Goal: Transaction & Acquisition: Purchase product/service

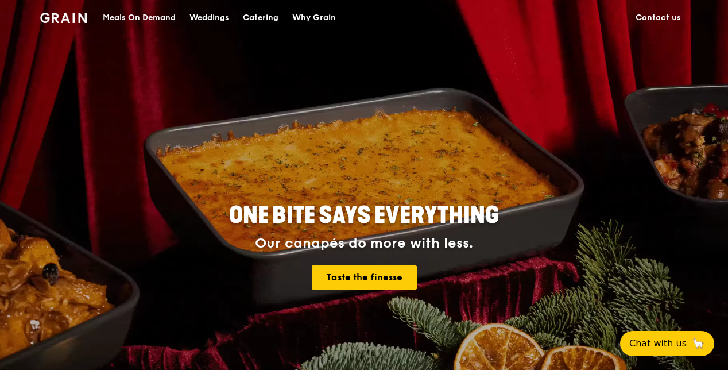
click at [127, 15] on div "Meals On Demand" at bounding box center [139, 18] width 73 height 34
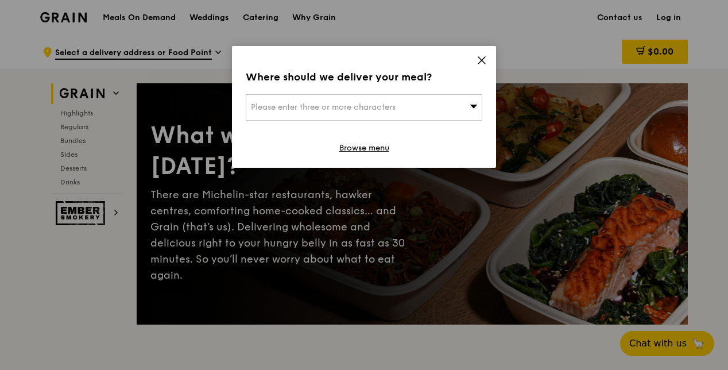
click at [466, 110] on div "Please enter three or more characters" at bounding box center [364, 107] width 236 height 26
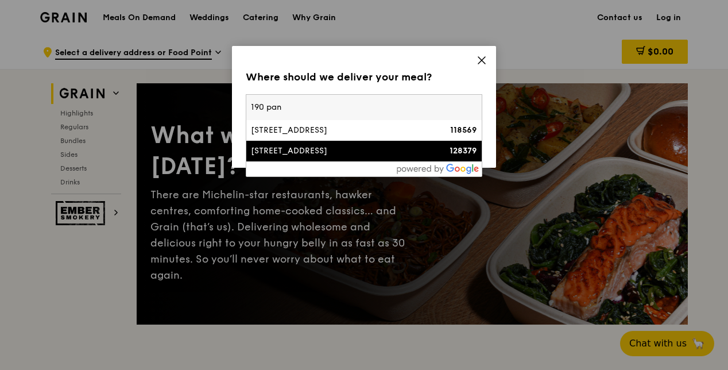
type input "190 pan"
click at [294, 145] on div "[STREET_ADDRESS]" at bounding box center [336, 150] width 170 height 11
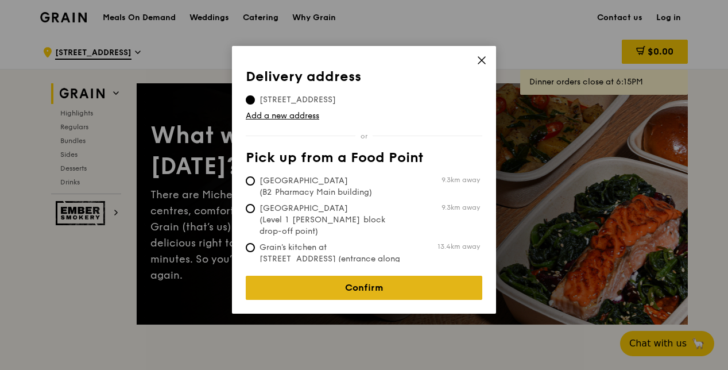
click at [326, 282] on link "Confirm" at bounding box center [364, 287] width 236 height 24
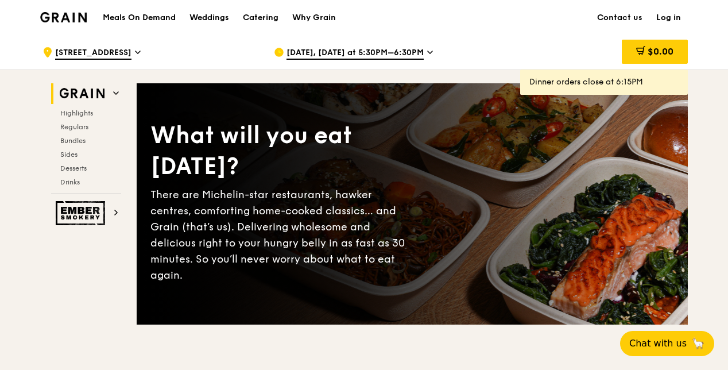
click at [427, 52] on icon at bounding box center [430, 52] width 6 height 10
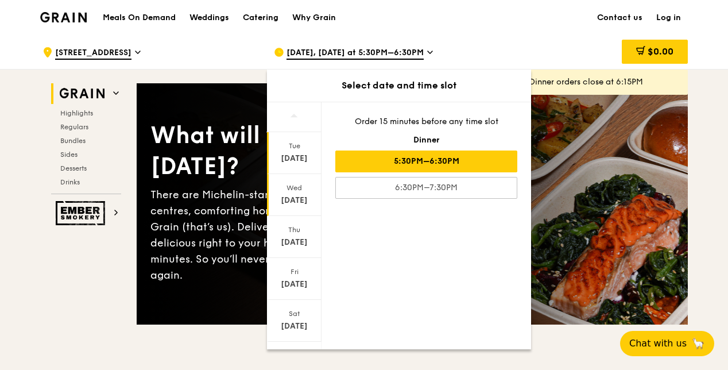
click at [295, 189] on div "Wed" at bounding box center [294, 187] width 51 height 9
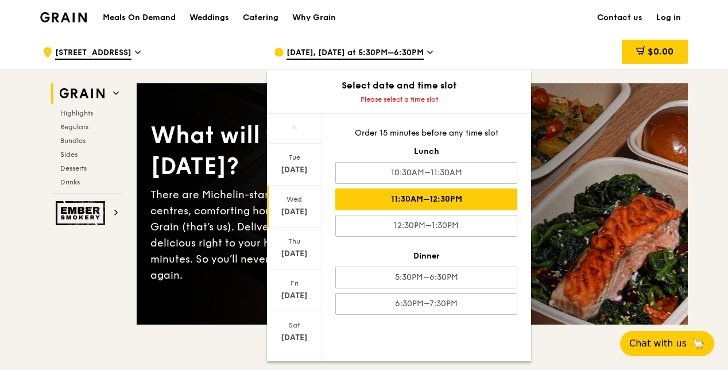
click at [388, 192] on div "11:30AM–12:30PM" at bounding box center [426, 199] width 182 height 22
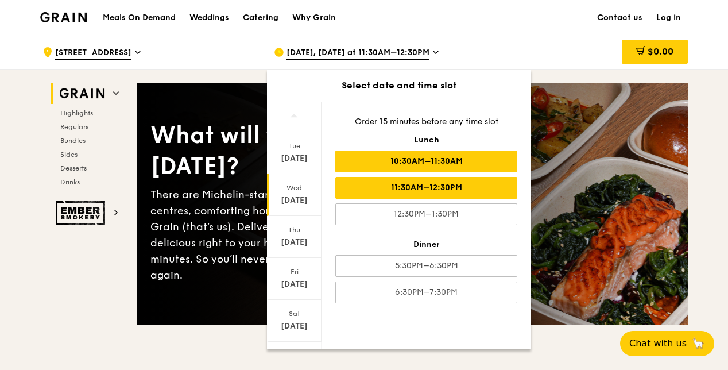
click at [386, 158] on div "10:30AM–11:30AM" at bounding box center [426, 161] width 182 height 22
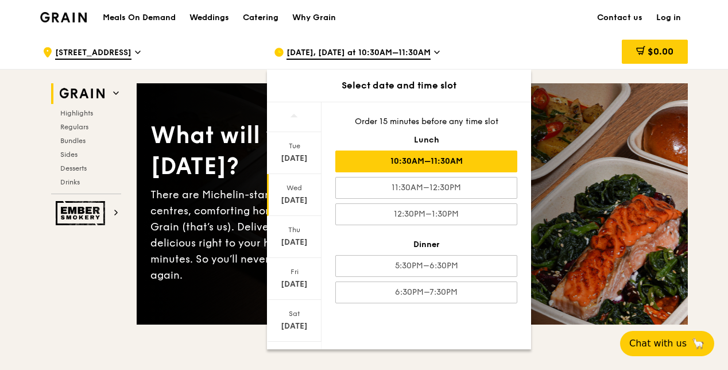
click at [393, 163] on div "10:30AM–11:30AM" at bounding box center [426, 161] width 182 height 22
click at [544, 32] on div "Meals On Demand Weddings Catering Why Grain Contact us Log in" at bounding box center [363, 17] width 647 height 35
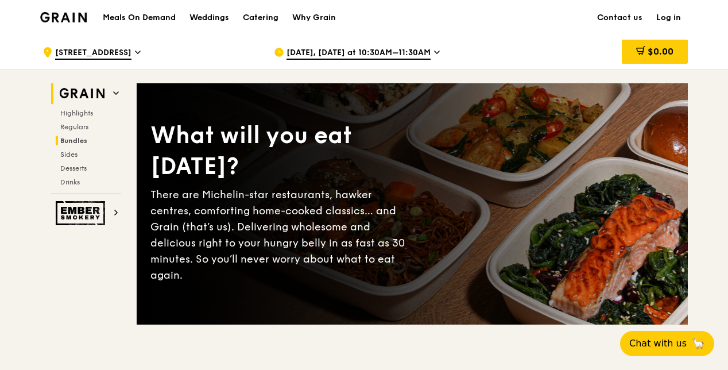
click at [77, 140] on span "Bundles" at bounding box center [73, 141] width 27 height 8
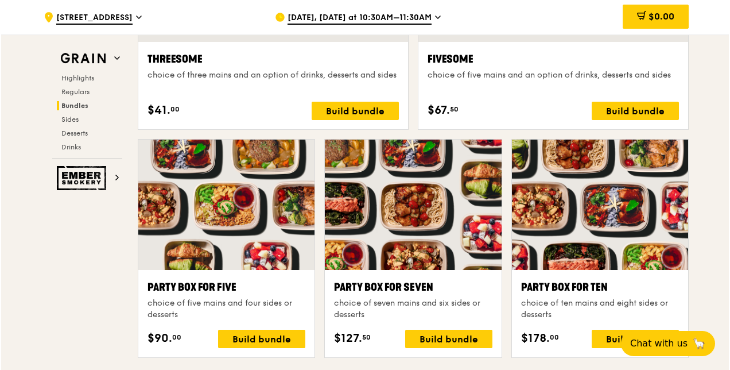
scroll to position [2225, 0]
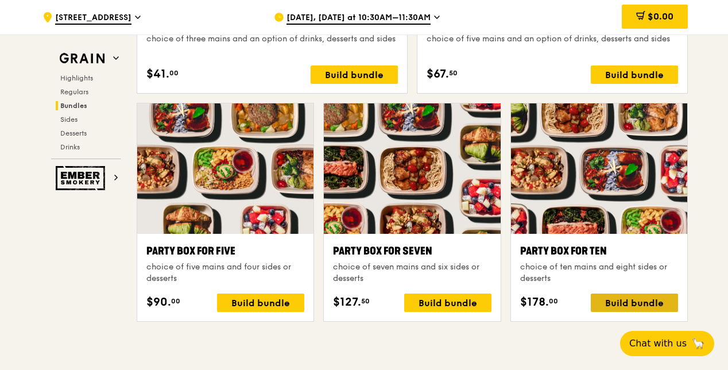
click at [637, 300] on div "Build bundle" at bounding box center [634, 302] width 87 height 18
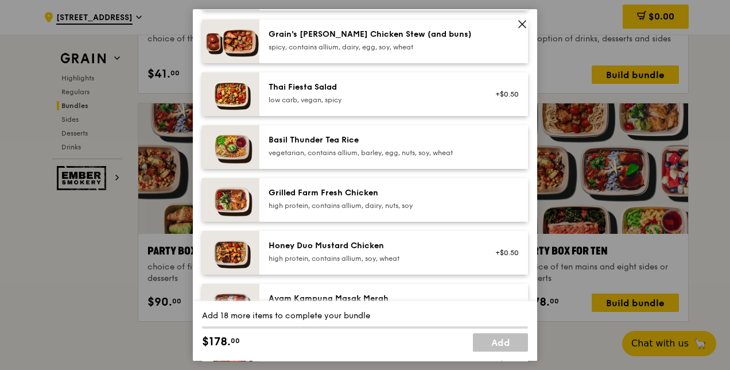
scroll to position [172, 0]
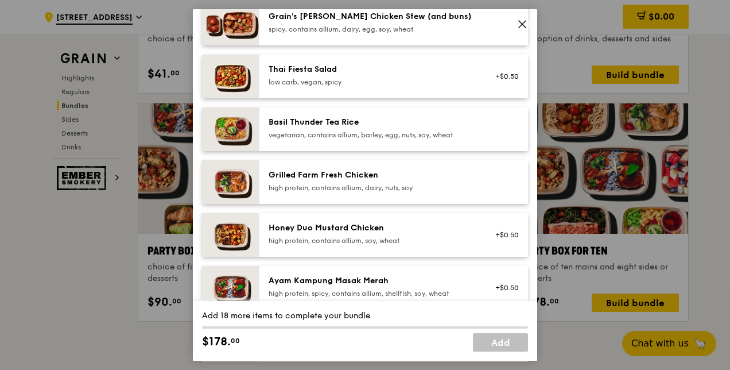
click at [361, 123] on div "Basil Thunder Tea Rice" at bounding box center [372, 122] width 206 height 11
click at [343, 176] on div "Grilled Farm Fresh Chicken" at bounding box center [372, 174] width 206 height 11
click at [354, 236] on div "high protein, contains allium, soy, wheat" at bounding box center [372, 240] width 206 height 9
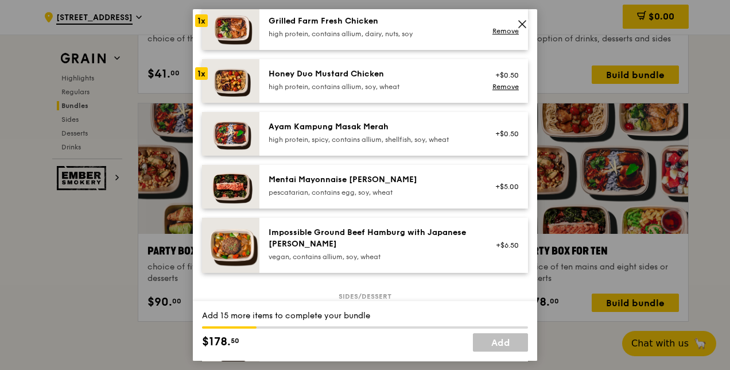
scroll to position [344, 0]
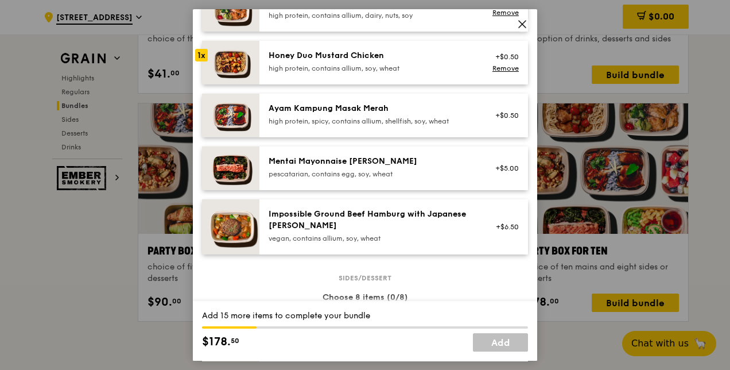
click at [355, 116] on div "Ayam Kampung Masak Merah high protein, spicy, contains allium, shellfish, soy, …" at bounding box center [372, 114] width 206 height 23
click at [353, 156] on div "Mentai Mayonnaise [PERSON_NAME]" at bounding box center [372, 161] width 206 height 11
click at [352, 210] on div "Impossible Ground Beef Hamburg with Japanese [PERSON_NAME]" at bounding box center [372, 219] width 206 height 23
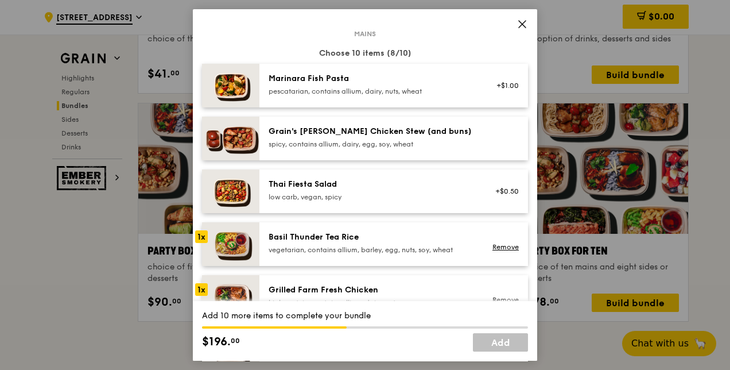
scroll to position [0, 0]
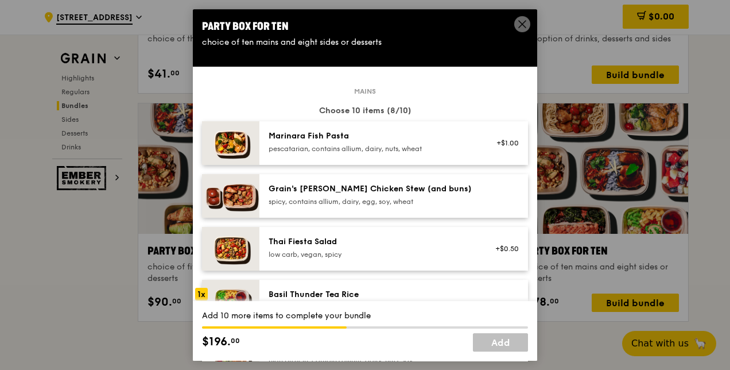
click at [306, 140] on div "Marinara Fish Pasta" at bounding box center [372, 135] width 206 height 11
click at [309, 183] on div "Grain's [PERSON_NAME] Chicken Stew (and buns)" at bounding box center [372, 188] width 206 height 11
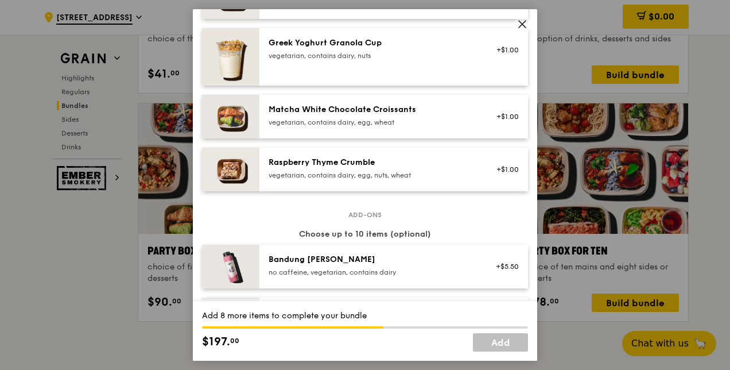
scroll to position [976, 0]
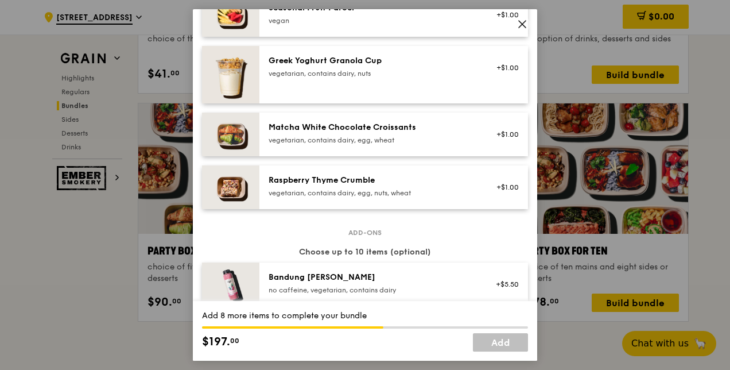
click at [336, 184] on div "Raspberry Thyme Crumble" at bounding box center [372, 179] width 206 height 11
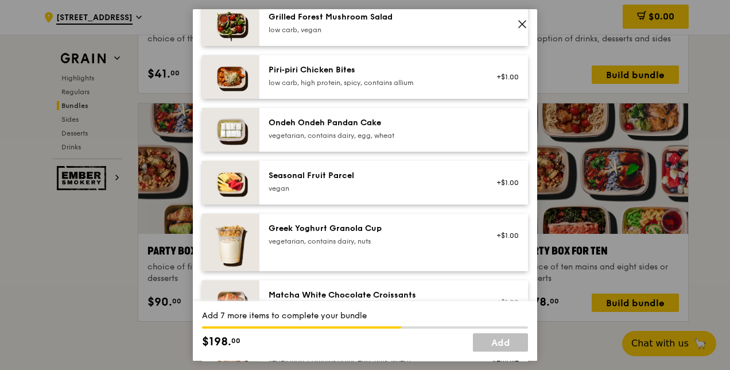
scroll to position [804, 0]
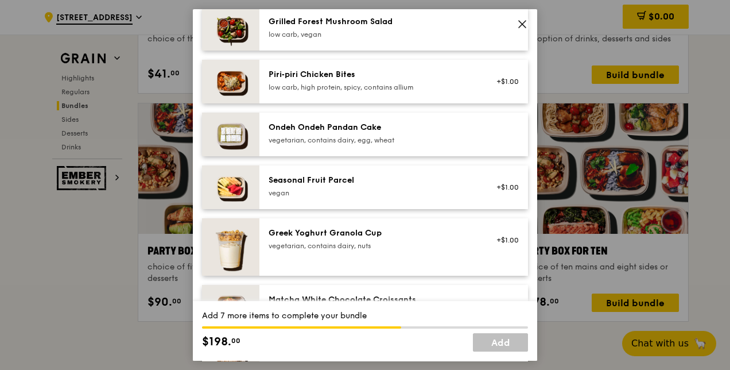
click at [335, 137] on div "vegetarian, contains dairy, egg, wheat" at bounding box center [372, 139] width 206 height 9
click at [327, 83] on div "low carb, high protein, spicy, contains allium" at bounding box center [372, 87] width 206 height 9
click at [327, 31] on div "low carb, vegan" at bounding box center [372, 34] width 206 height 9
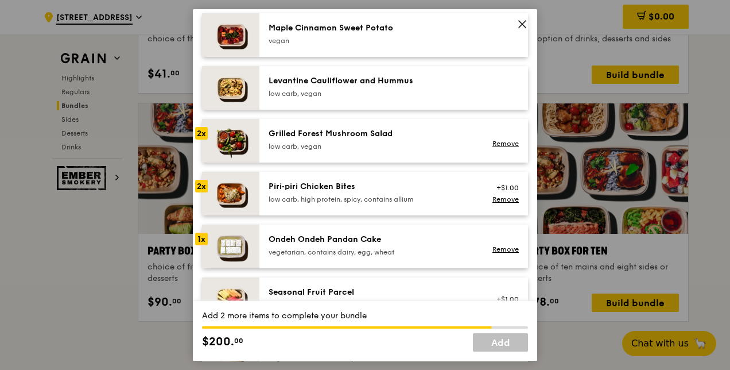
scroll to position [689, 0]
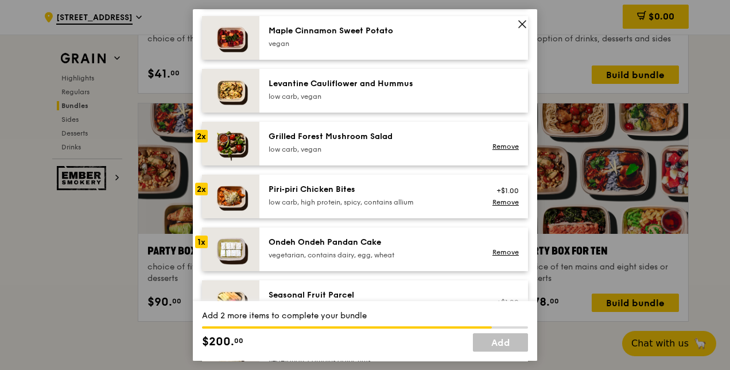
click at [317, 90] on div "Levantine Cauliflower and Hummus low carb, vegan" at bounding box center [372, 89] width 206 height 23
click at [319, 45] on div "vegan" at bounding box center [372, 43] width 206 height 9
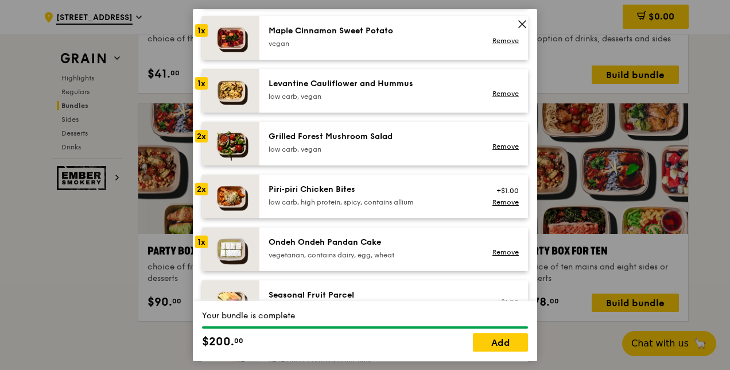
click at [343, 241] on div "Ondeh Ondeh Pandan Cake" at bounding box center [372, 241] width 206 height 11
click at [271, 240] on div "Ondeh Ondeh Pandan Cake" at bounding box center [372, 241] width 206 height 11
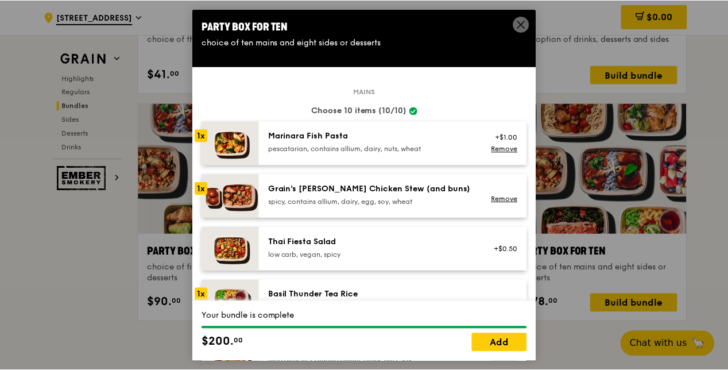
scroll to position [0, 0]
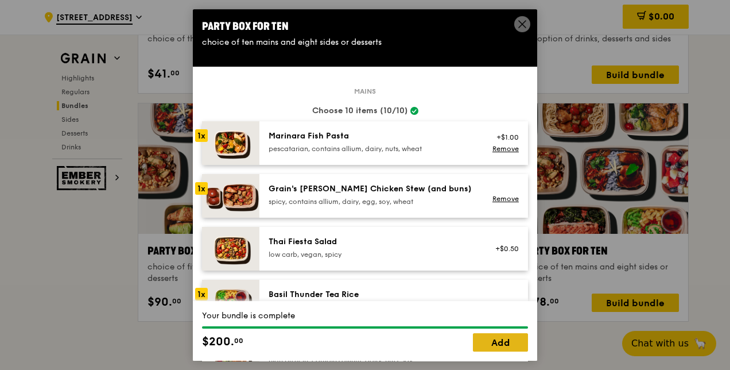
click at [481, 337] on link "Add" at bounding box center [500, 342] width 55 height 18
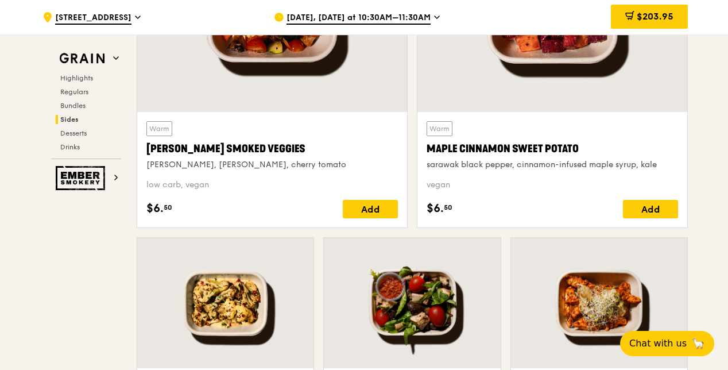
scroll to position [2741, 0]
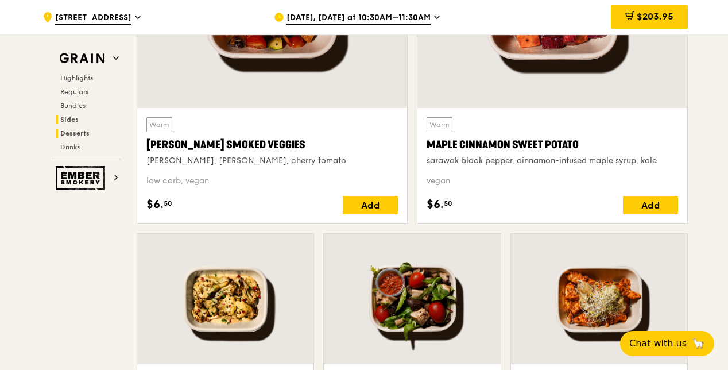
click at [73, 129] on span "Desserts" at bounding box center [74, 133] width 29 height 8
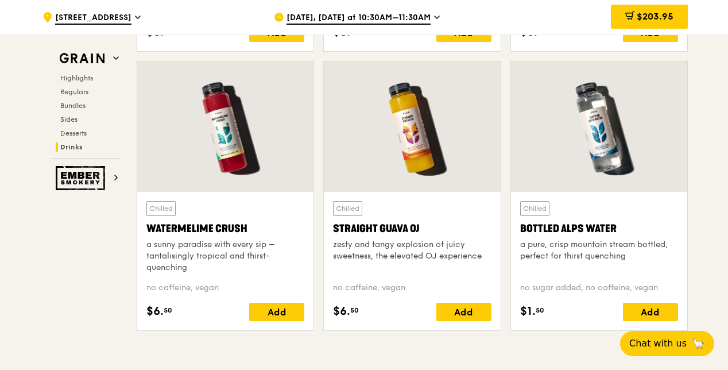
scroll to position [4644, 0]
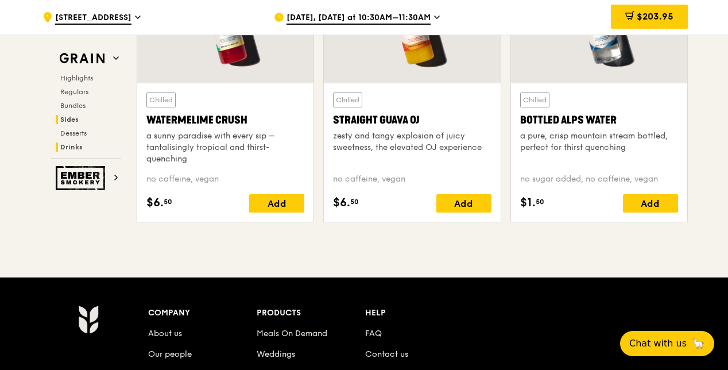
click at [76, 120] on span "Sides" at bounding box center [69, 119] width 18 height 8
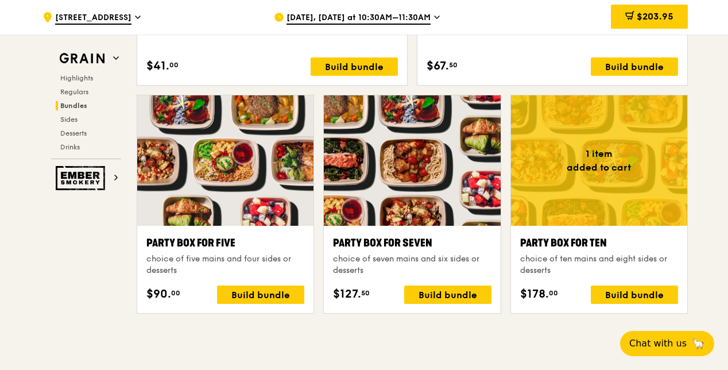
scroll to position [2266, 0]
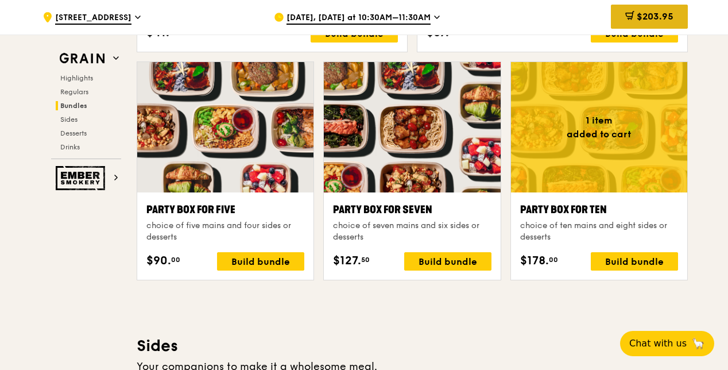
click at [648, 14] on span "$203.95" at bounding box center [655, 16] width 37 height 11
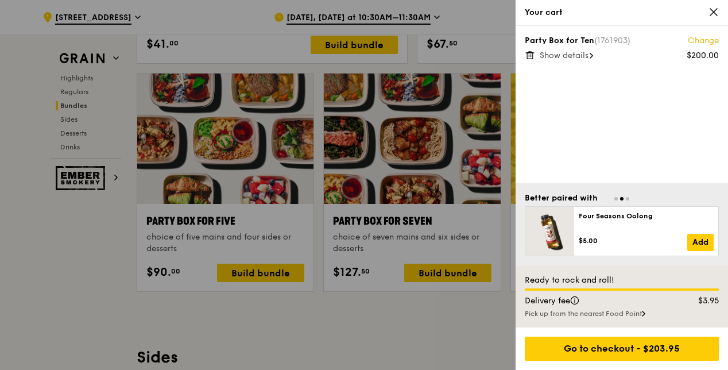
scroll to position [2209, 0]
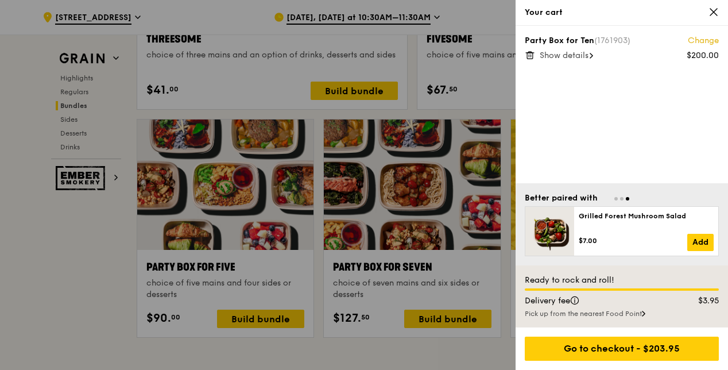
click at [712, 12] on icon at bounding box center [713, 12] width 10 height 10
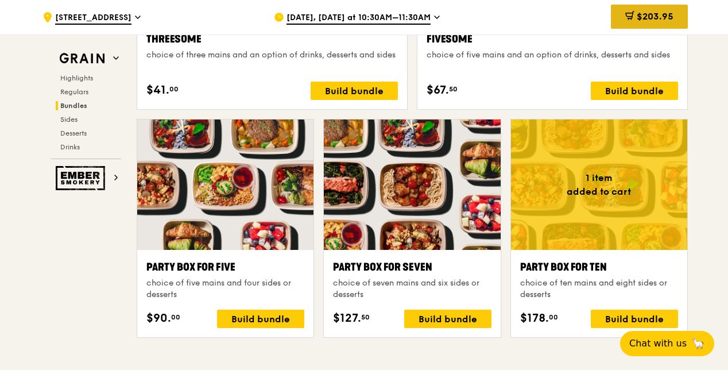
click at [677, 21] on div "$203.95" at bounding box center [649, 17] width 77 height 24
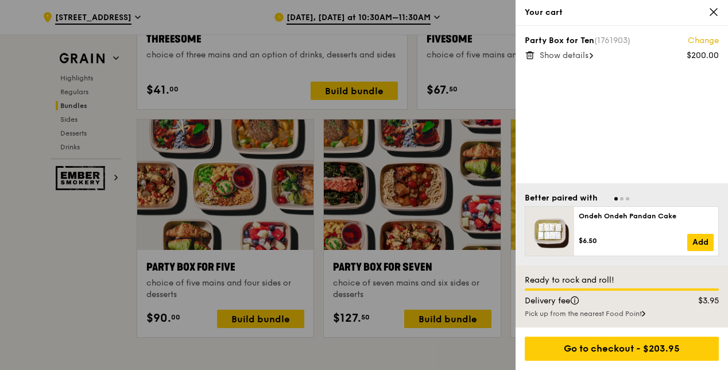
click at [580, 52] on span "Show details" at bounding box center [564, 56] width 49 height 10
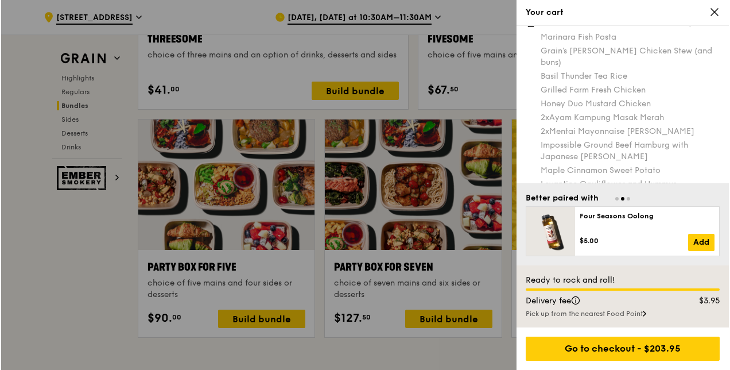
scroll to position [0, 0]
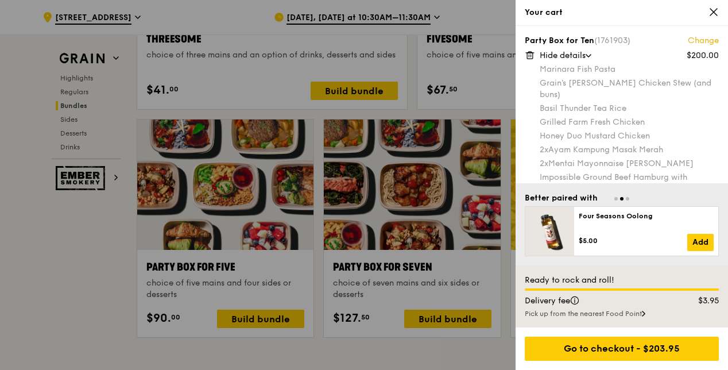
click at [531, 53] on icon at bounding box center [530, 55] width 10 height 10
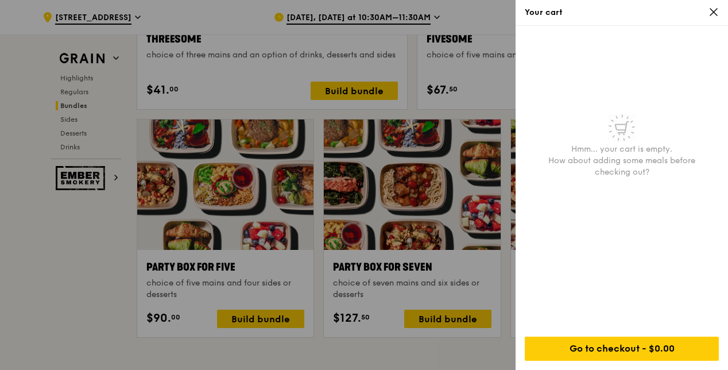
click at [712, 14] on icon at bounding box center [713, 12] width 7 height 7
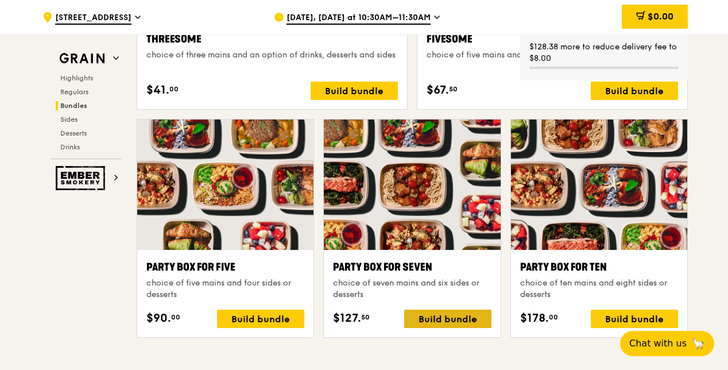
click at [442, 311] on div "Build bundle" at bounding box center [447, 318] width 87 height 18
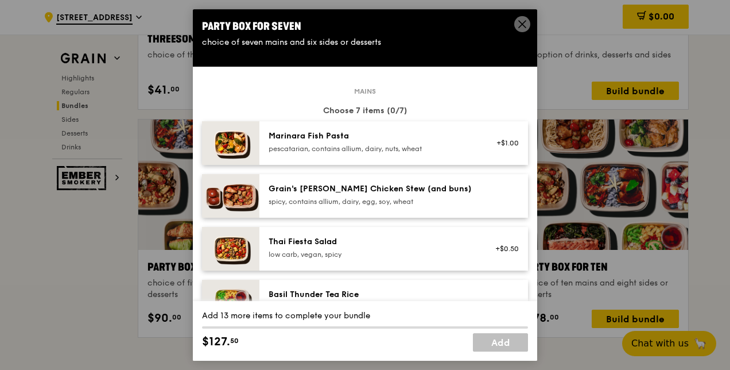
click at [337, 146] on div "pescatarian, contains allium, dairy, nuts, wheat" at bounding box center [372, 148] width 206 height 9
click at [341, 198] on div "spicy, contains allium, dairy, egg, soy, wheat" at bounding box center [372, 201] width 206 height 9
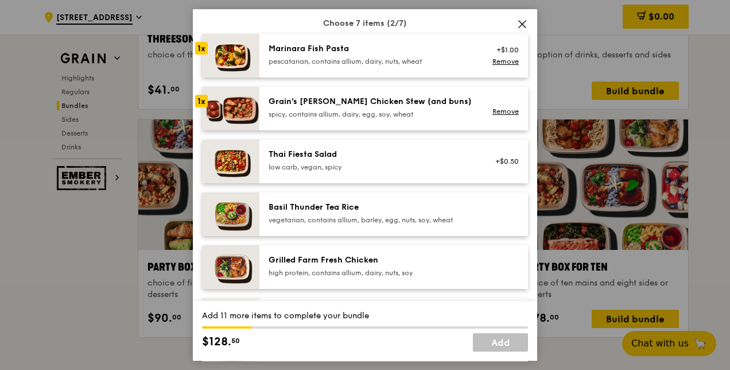
scroll to position [115, 0]
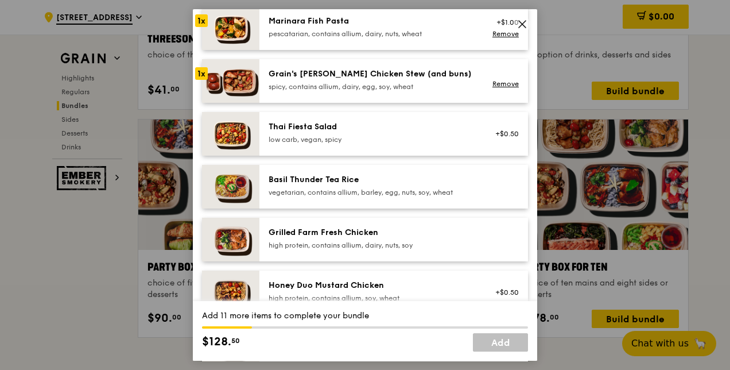
click at [326, 189] on div "vegetarian, contains allium, barley, egg, nuts, soy, wheat" at bounding box center [372, 192] width 206 height 9
click at [332, 232] on div "Grilled Farm Fresh Chicken" at bounding box center [372, 232] width 206 height 11
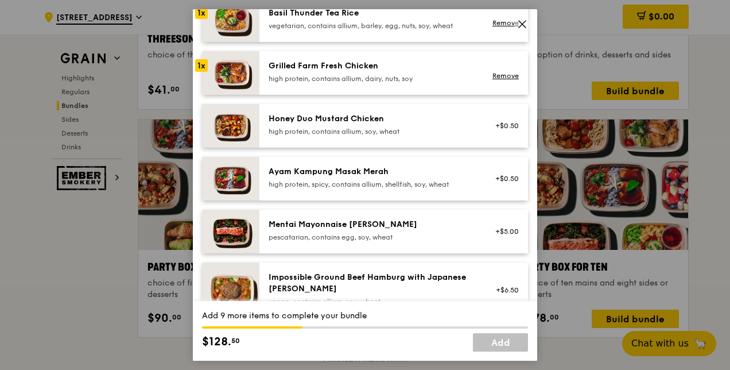
scroll to position [287, 0]
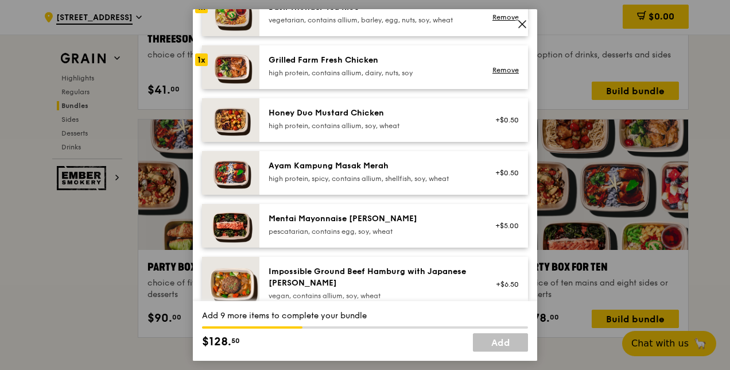
click at [322, 172] on div "Ayam Kampung Masak Merah high protein, spicy, contains allium, shellfish, soy, …" at bounding box center [372, 171] width 206 height 23
click at [331, 222] on div "Mentai Mayonnaise [PERSON_NAME]" at bounding box center [372, 218] width 206 height 11
click at [323, 130] on div "high protein, contains allium, soy, wheat" at bounding box center [372, 125] width 206 height 9
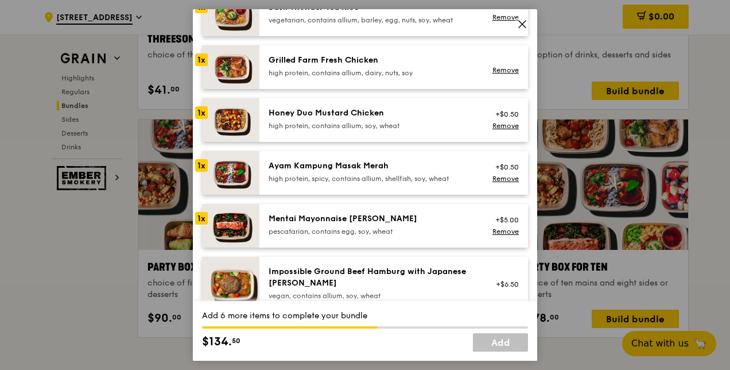
click at [324, 258] on div "Impossible Ground Beef Hamburg with Japanese [PERSON_NAME] vegan, contains alli…" at bounding box center [393, 284] width 269 height 55
click at [334, 269] on div "Impossible Ground Beef Hamburg with Japanese [PERSON_NAME]" at bounding box center [372, 277] width 206 height 23
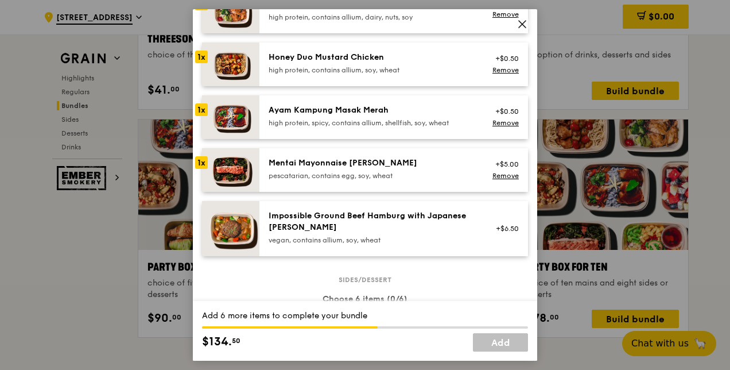
scroll to position [344, 0]
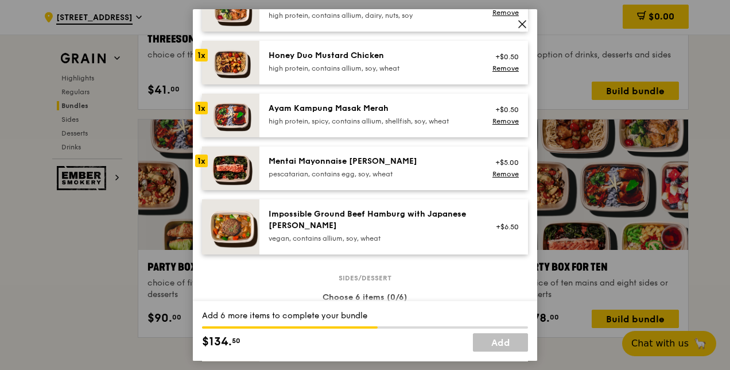
click at [336, 222] on div "Impossible Ground Beef Hamburg with Japanese [PERSON_NAME]" at bounding box center [372, 219] width 206 height 23
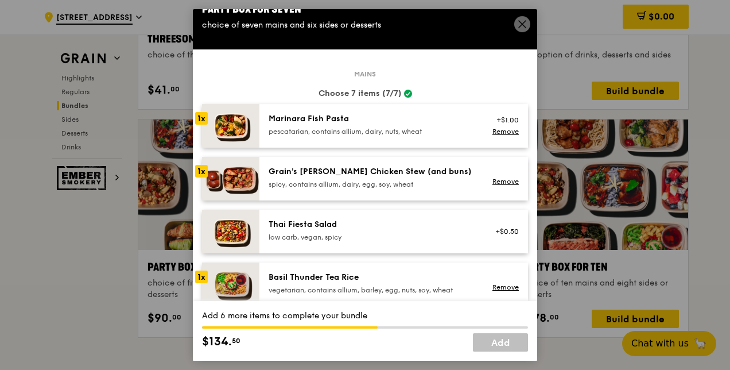
scroll to position [0, 0]
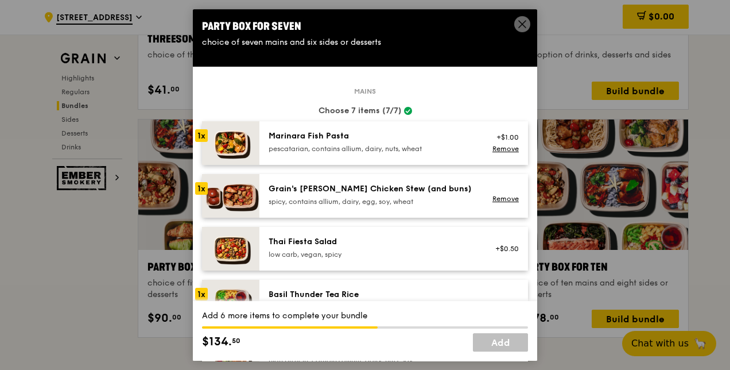
click at [328, 134] on div "Marinara Fish Pasta" at bounding box center [372, 135] width 206 height 11
click at [300, 141] on div "Marinara Fish Pasta" at bounding box center [372, 135] width 206 height 11
click at [497, 145] on link "Remove" at bounding box center [505, 149] width 26 height 8
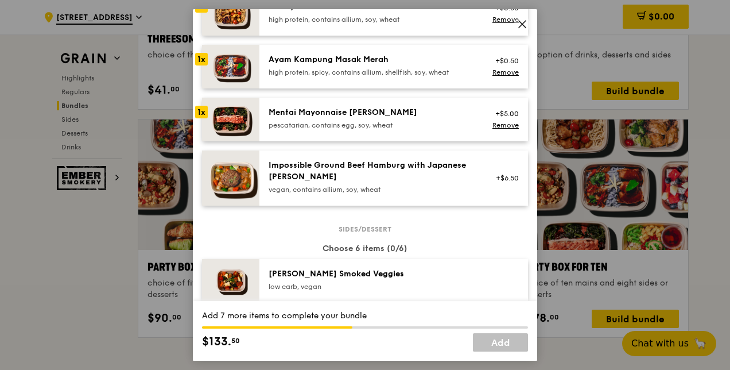
scroll to position [402, 0]
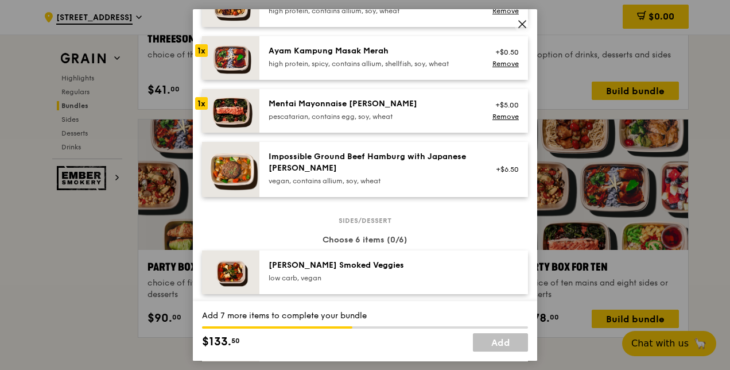
click at [439, 176] on div "vegan, contains allium, soy, wheat" at bounding box center [372, 180] width 206 height 9
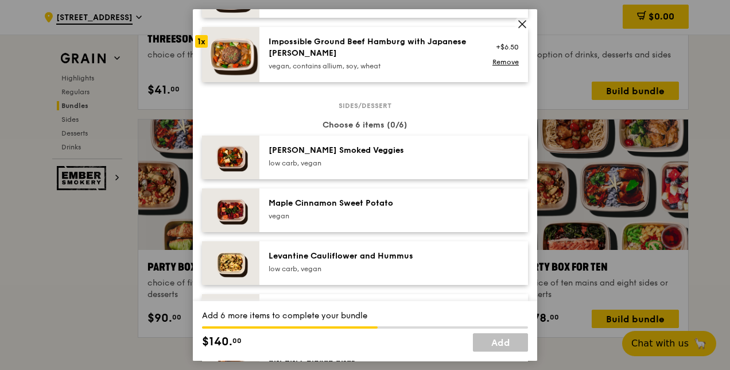
click at [360, 162] on div "low carb, vegan" at bounding box center [372, 162] width 206 height 9
click at [363, 205] on div "Maple Cinnamon Sweet Potato" at bounding box center [372, 202] width 206 height 11
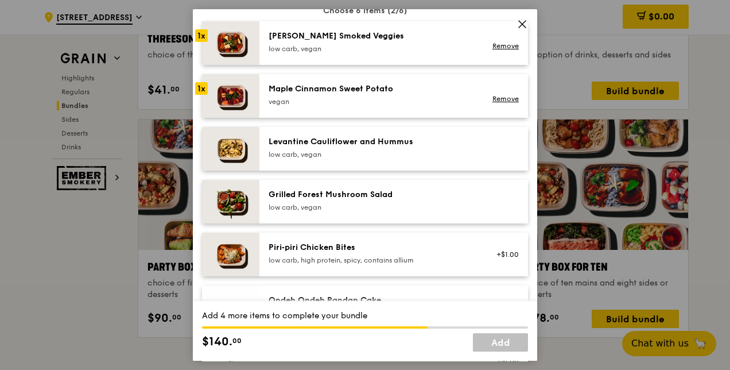
scroll to position [631, 0]
click at [365, 153] on div "low carb, vegan" at bounding box center [372, 153] width 206 height 9
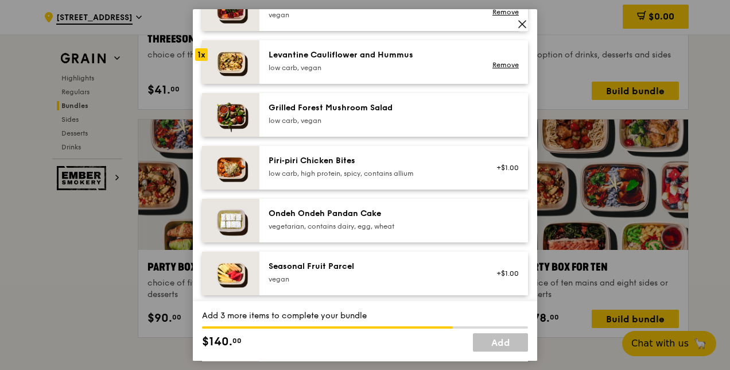
scroll to position [746, 0]
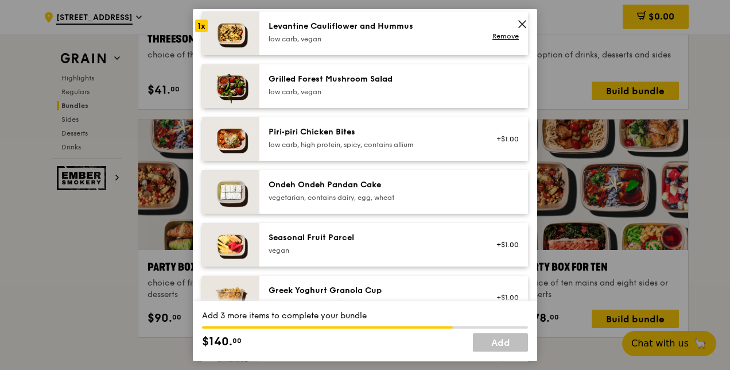
click at [361, 140] on div "low carb, high protein, spicy, contains allium" at bounding box center [372, 144] width 206 height 9
click at [358, 180] on div "Ondeh Ondeh Pandan Cake" at bounding box center [372, 184] width 206 height 11
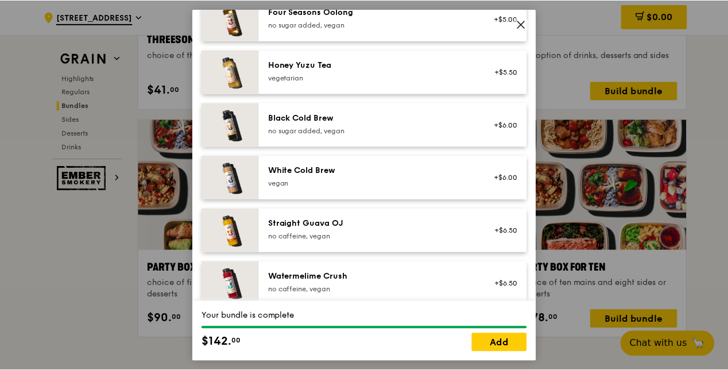
scroll to position [1412, 0]
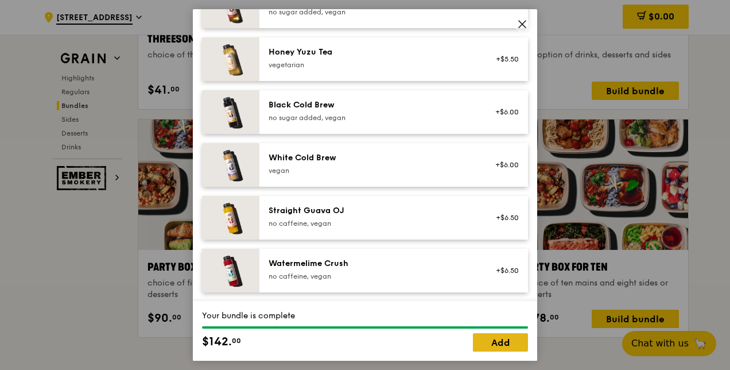
click at [489, 340] on link "Add" at bounding box center [500, 342] width 55 height 18
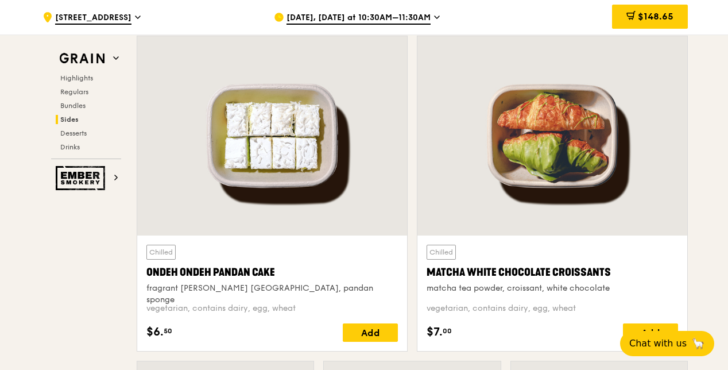
scroll to position [3242, 0]
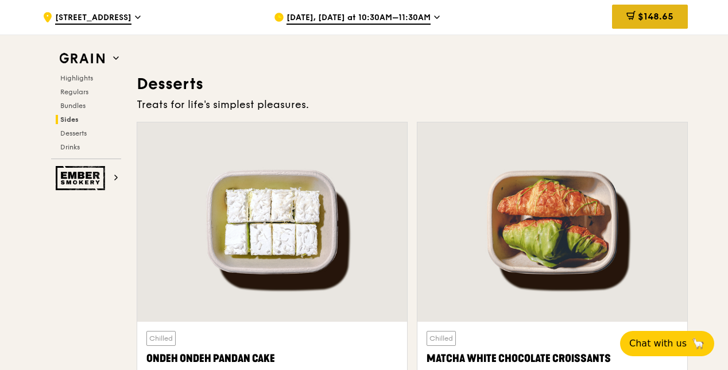
click at [647, 14] on span "$148.65" at bounding box center [656, 16] width 36 height 11
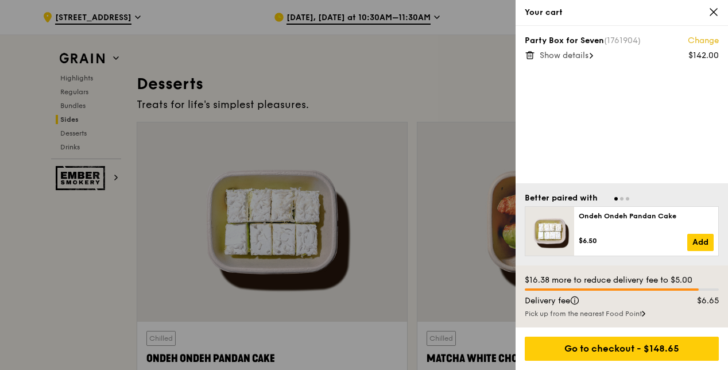
scroll to position [3230, 0]
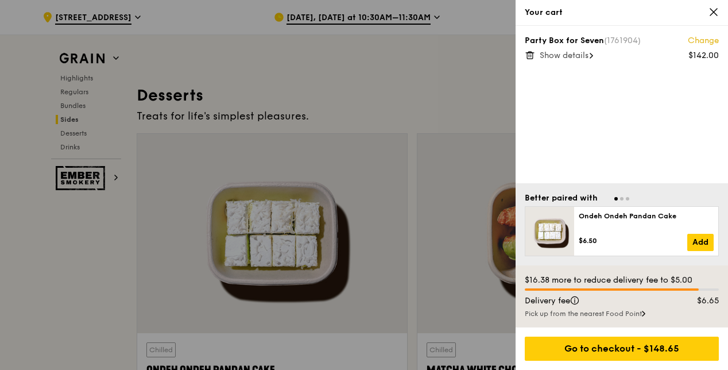
click at [577, 53] on span "Show details" at bounding box center [564, 56] width 49 height 10
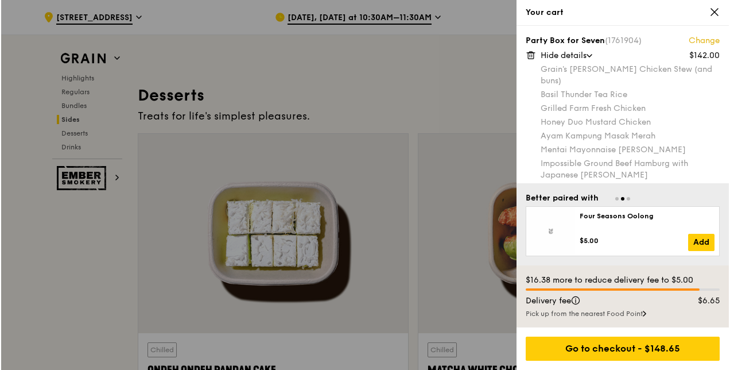
scroll to position [3219, 0]
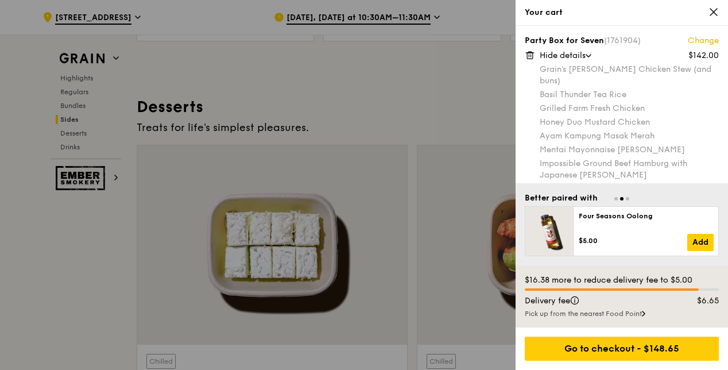
click at [698, 38] on link "Change" at bounding box center [703, 40] width 31 height 11
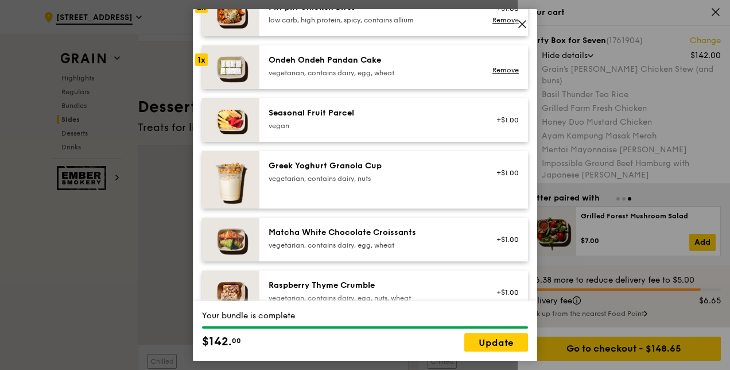
scroll to position [836, 0]
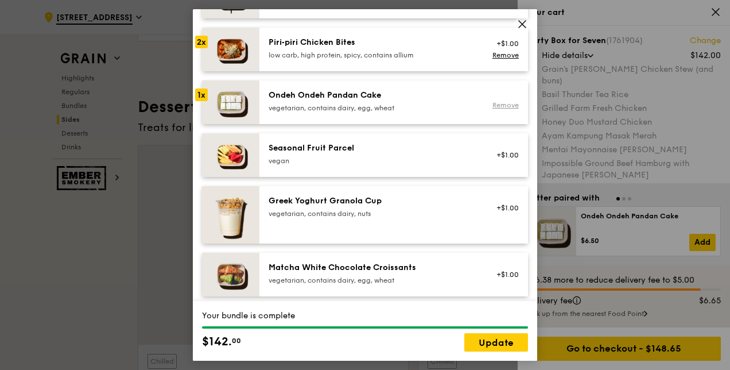
click at [492, 103] on link "Remove" at bounding box center [505, 105] width 26 height 8
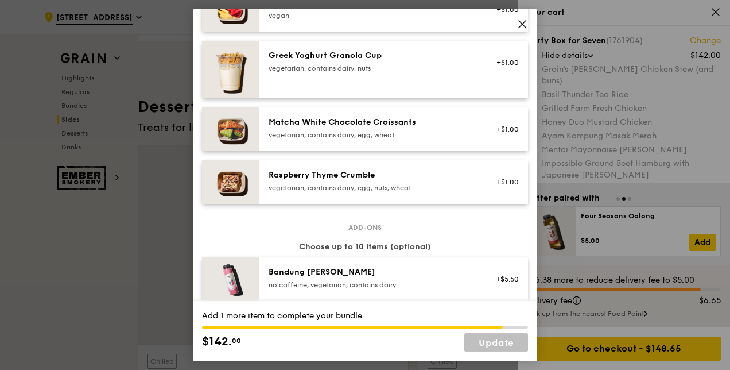
scroll to position [1008, 0]
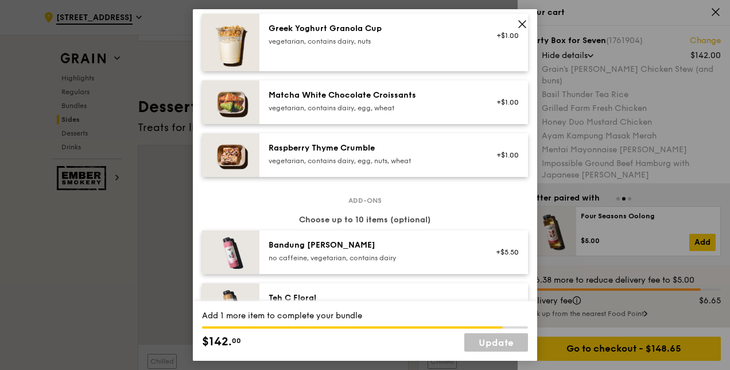
click at [368, 148] on div "Raspberry Thyme Crumble" at bounding box center [372, 147] width 206 height 11
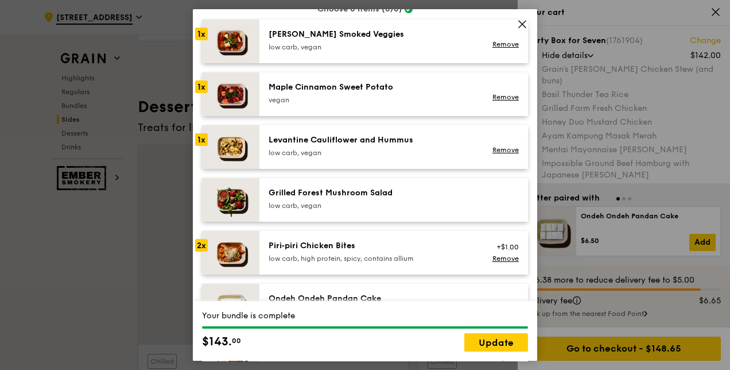
scroll to position [606, 0]
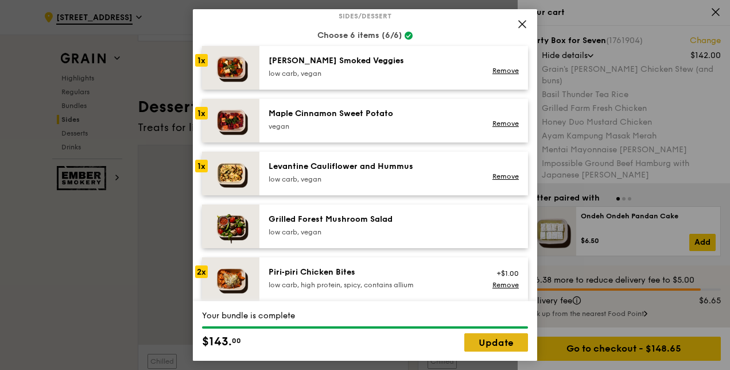
click at [484, 343] on link "Update" at bounding box center [496, 342] width 64 height 18
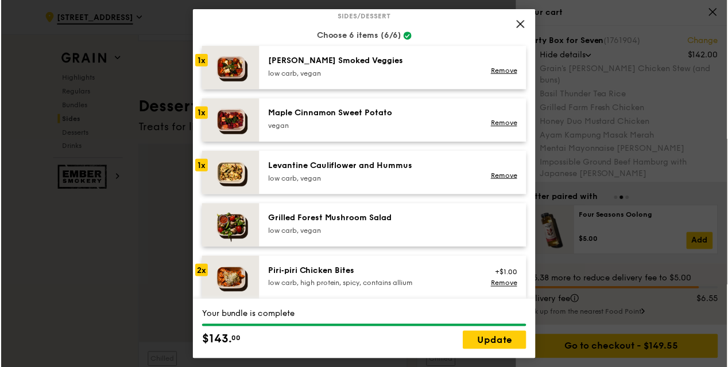
scroll to position [3219, 0]
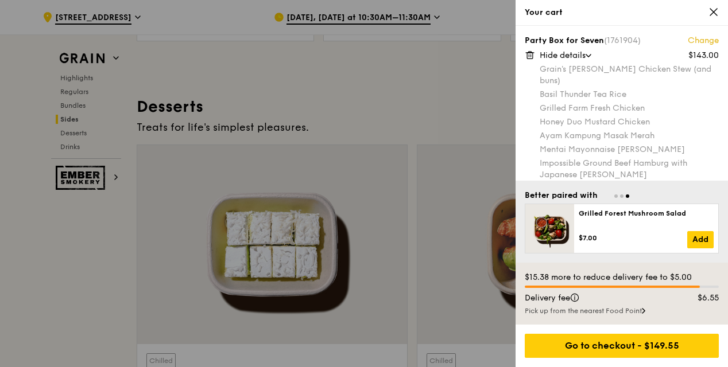
click at [371, 112] on div at bounding box center [364, 183] width 728 height 367
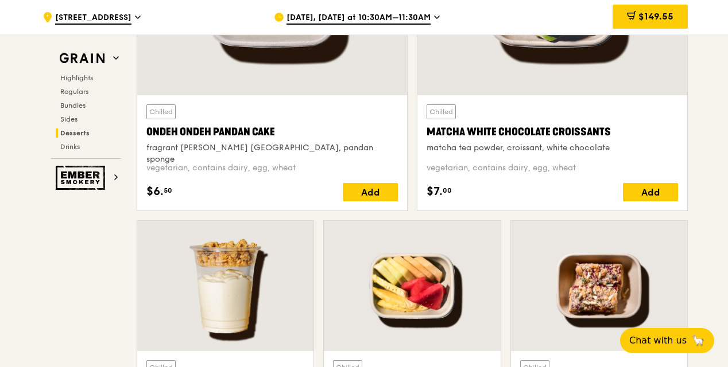
scroll to position [3448, 0]
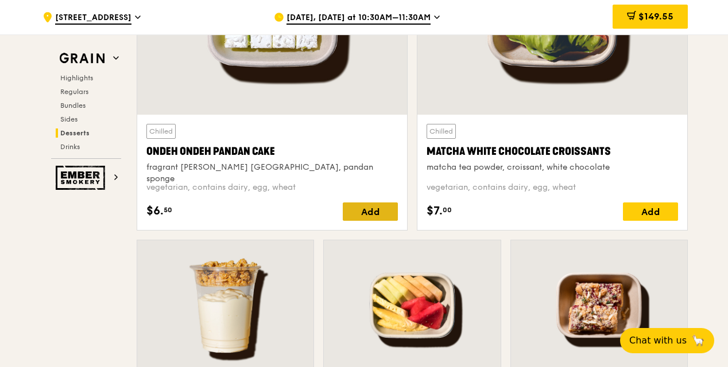
click at [375, 208] on div "Add" at bounding box center [370, 212] width 55 height 18
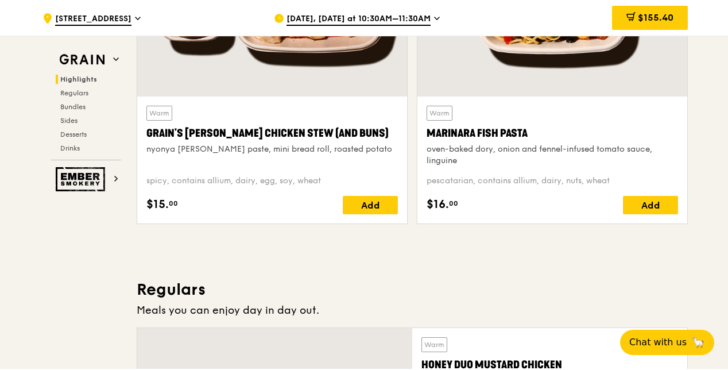
scroll to position [579, 0]
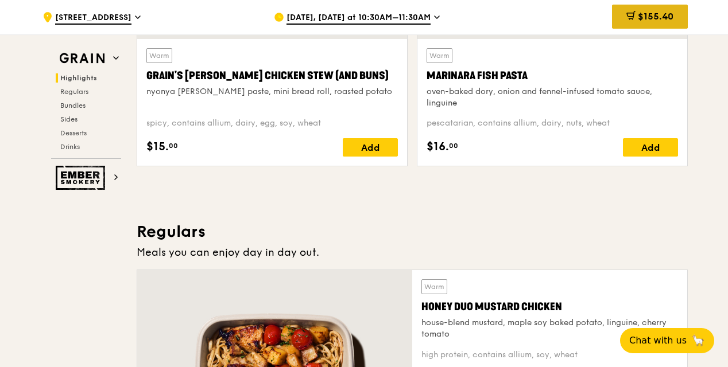
click at [638, 14] on span "$155.40" at bounding box center [656, 16] width 36 height 11
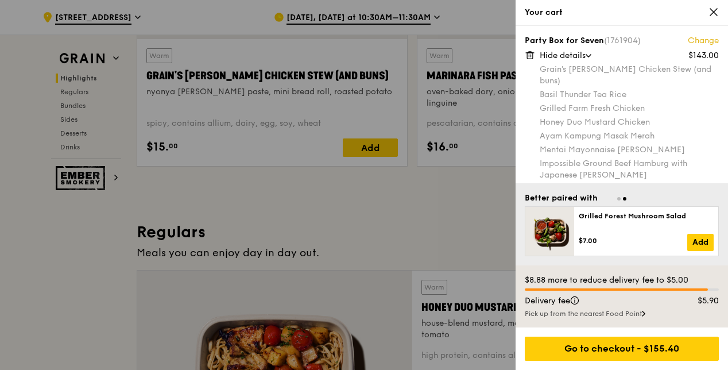
click at [460, 200] on div at bounding box center [364, 185] width 728 height 370
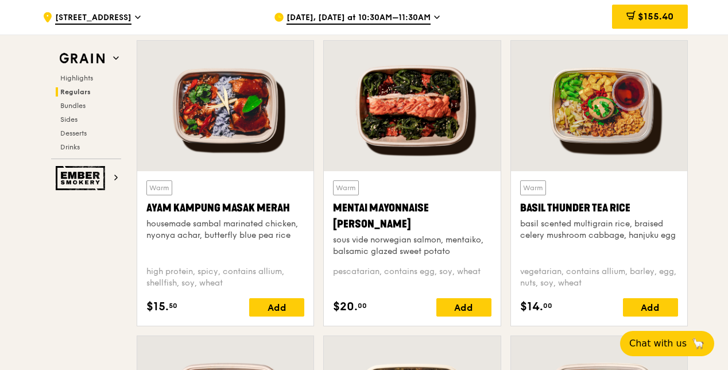
scroll to position [1038, 0]
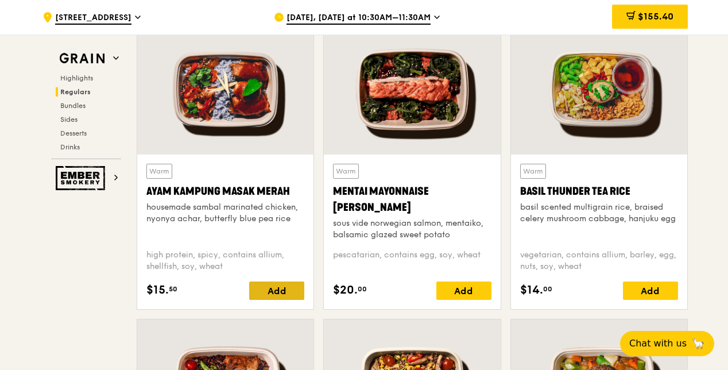
click at [272, 287] on div "Add" at bounding box center [276, 290] width 55 height 18
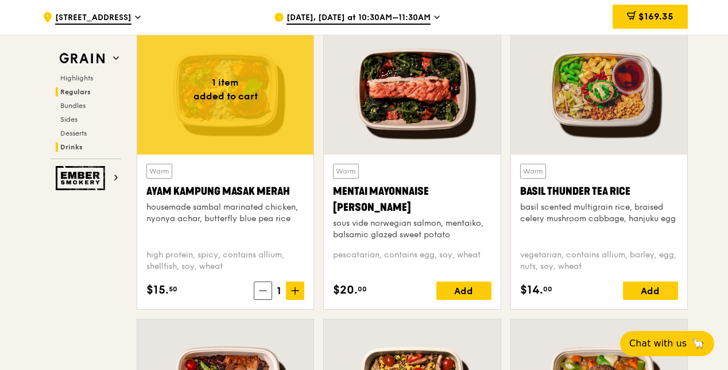
click at [81, 149] on span "Drinks" at bounding box center [71, 147] width 22 height 8
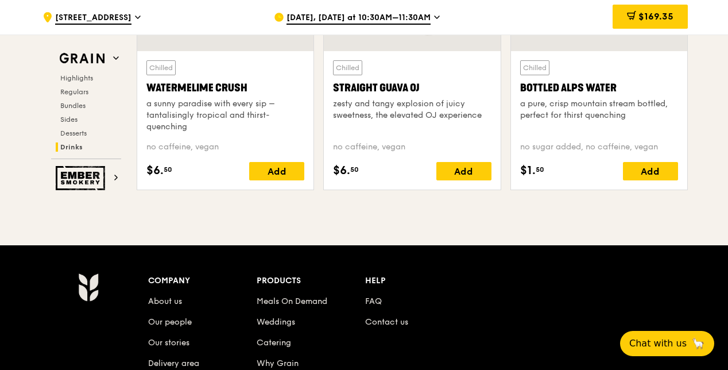
scroll to position [4652, 0]
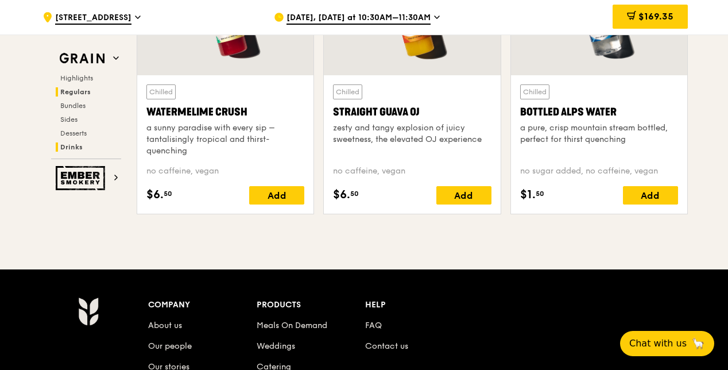
click at [82, 93] on span "Regulars" at bounding box center [75, 92] width 30 height 8
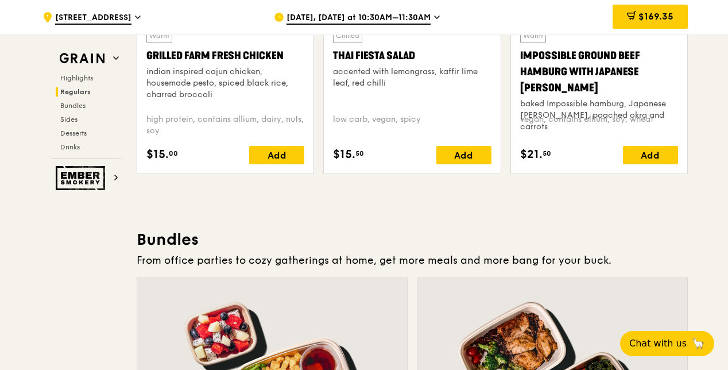
scroll to position [1500, 0]
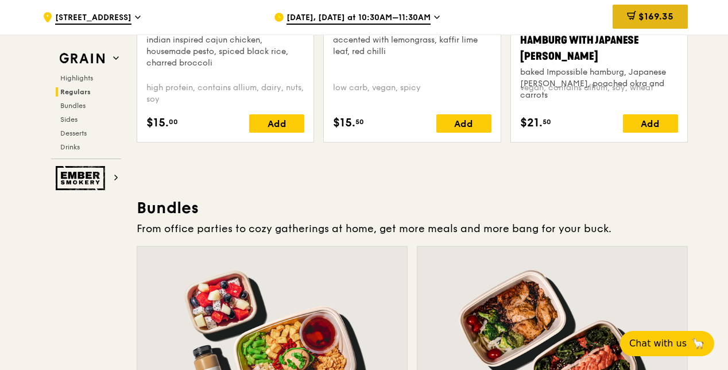
click at [658, 16] on span "$169.35" at bounding box center [655, 16] width 35 height 11
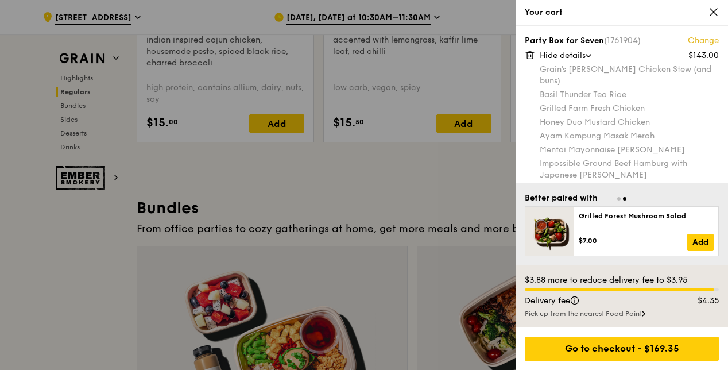
click at [416, 181] on div at bounding box center [364, 185] width 728 height 370
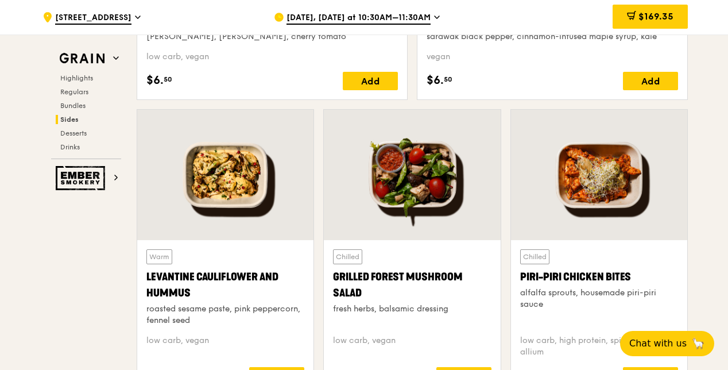
scroll to position [2935, 0]
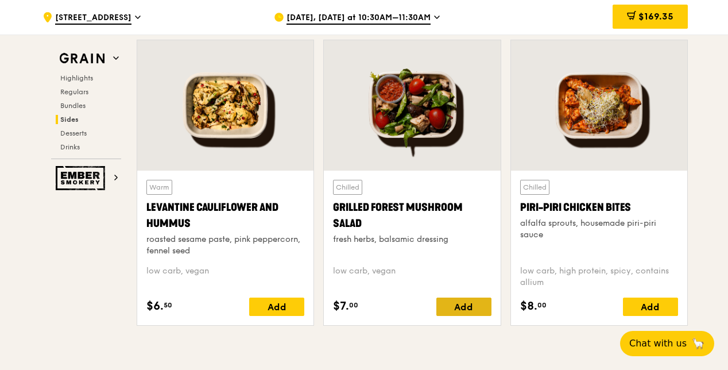
click at [457, 306] on div "Add" at bounding box center [463, 306] width 55 height 18
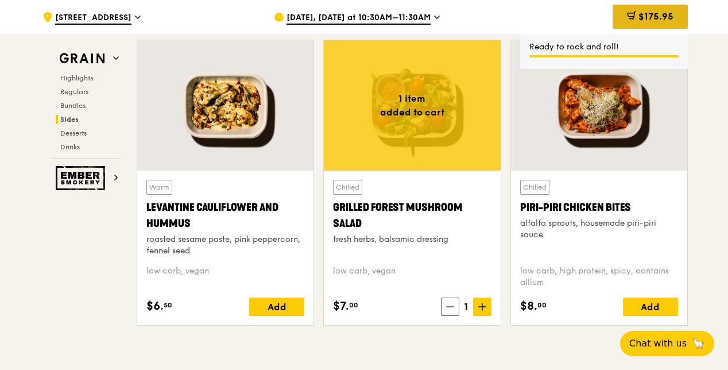
click at [666, 13] on span "$175.95" at bounding box center [655, 16] width 35 height 11
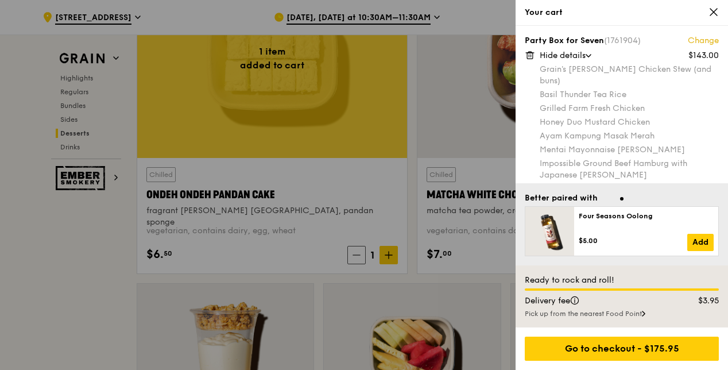
scroll to position [3394, 0]
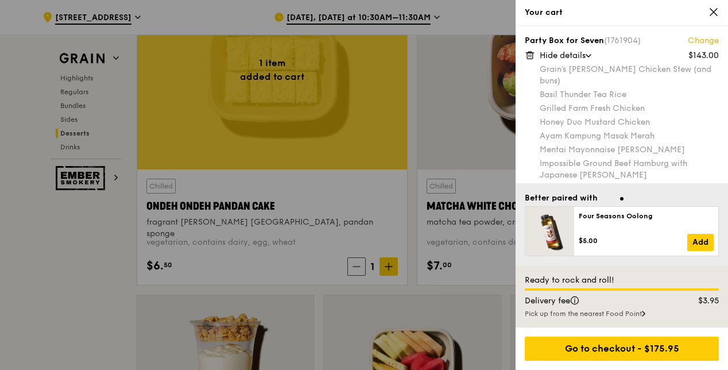
click at [714, 11] on icon at bounding box center [713, 12] width 10 height 10
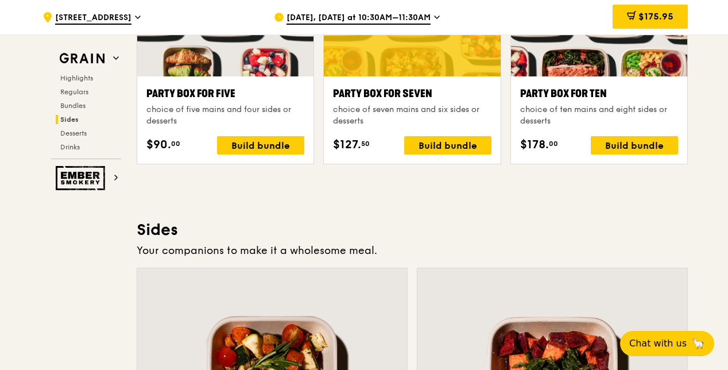
scroll to position [2303, 0]
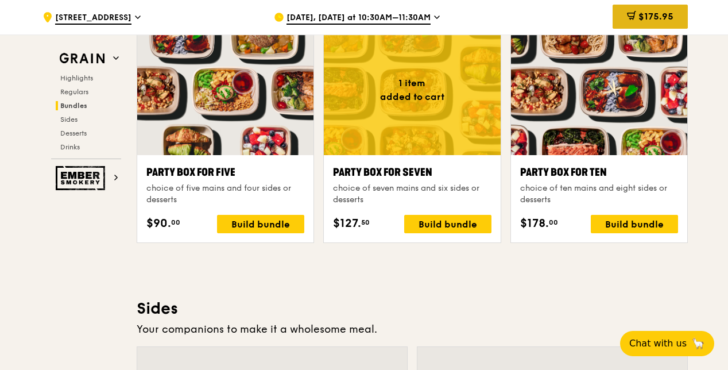
click at [661, 16] on span "$175.95" at bounding box center [655, 16] width 35 height 11
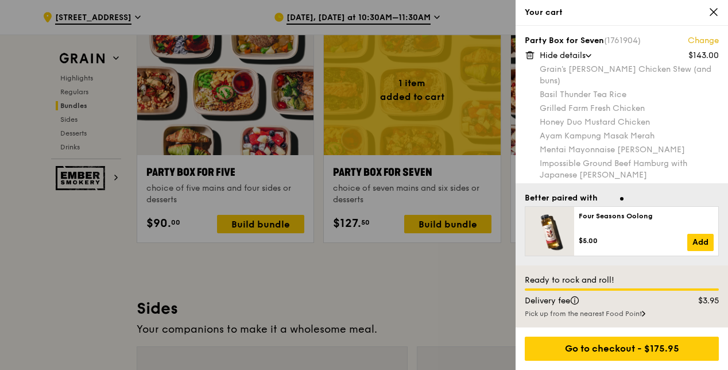
click at [500, 236] on div at bounding box center [364, 185] width 728 height 370
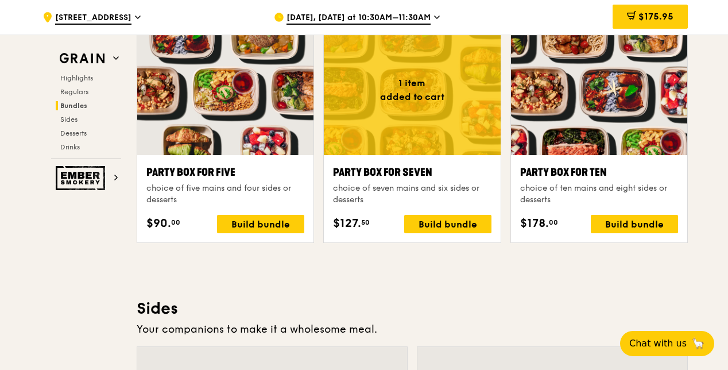
click at [500, 236] on div "1 item added to cart Party Box for Seven choice of seven mains and six sides or…" at bounding box center [412, 138] width 187 height 228
drag, startPoint x: 500, startPoint y: 236, endPoint x: 500, endPoint y: 250, distance: 14.4
click at [500, 250] on div "Highlights Weekly rotating dishes inspired by flavours from around the world. W…" at bounding box center [412, 319] width 551 height 4506
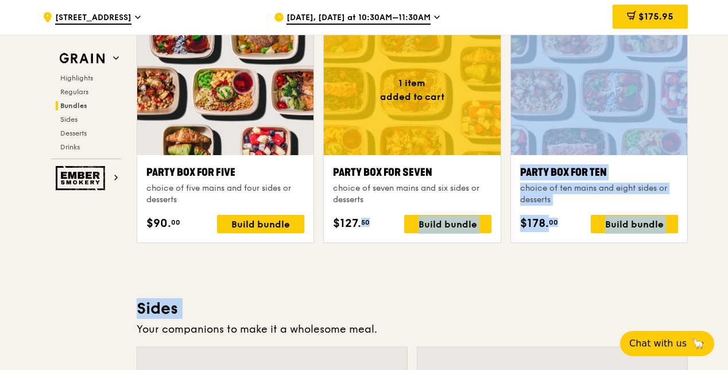
click at [500, 250] on div "Highlights Weekly rotating dishes inspired by flavours from around the world. W…" at bounding box center [412, 319] width 551 height 4506
click at [518, 246] on div "Party Box for Ten choice of ten mains and eight sides or desserts $178. 00 Buil…" at bounding box center [599, 138] width 187 height 228
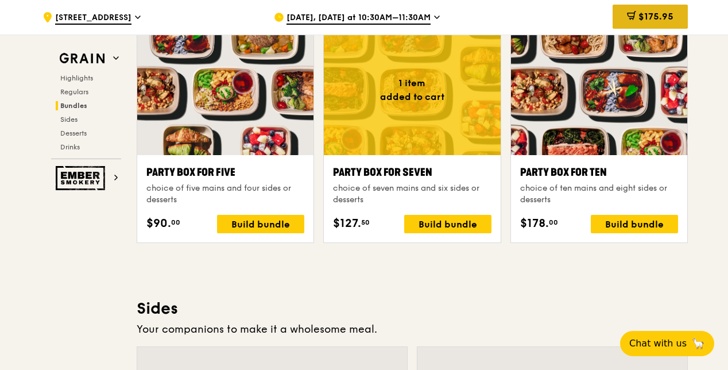
click at [646, 21] on span "$175.95" at bounding box center [655, 16] width 35 height 11
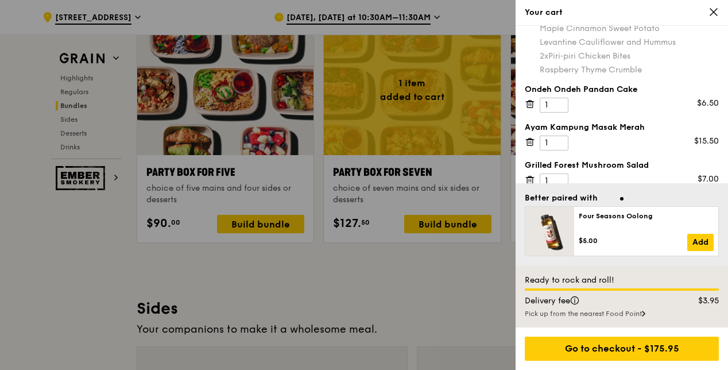
scroll to position [174, 0]
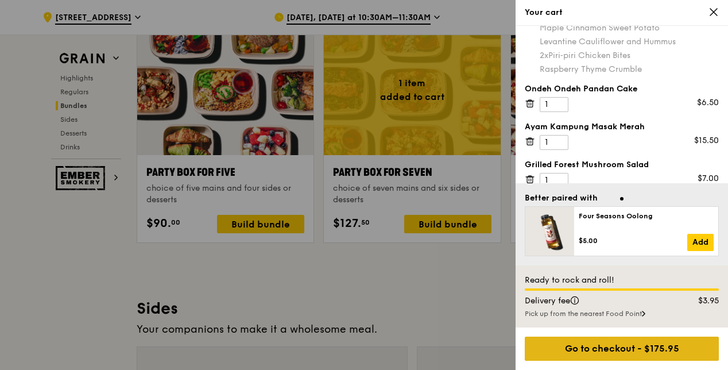
click at [562, 347] on div "Go to checkout - $175.95" at bounding box center [622, 348] width 194 height 24
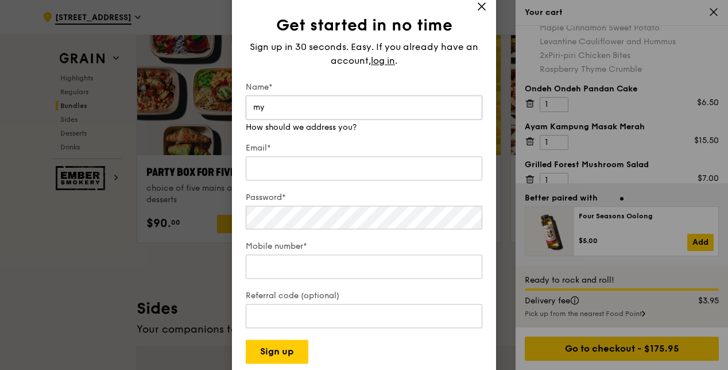
type input "m"
type input "[PERSON_NAME]"
click at [288, 167] on input "Email*" at bounding box center [364, 168] width 236 height 24
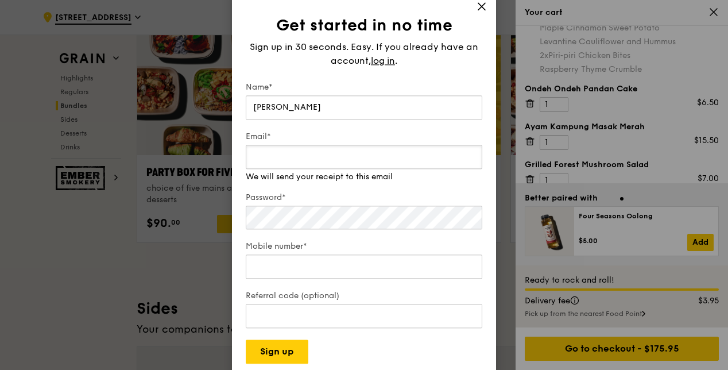
type input "[PERSON_NAME][EMAIL_ADDRESS][DOMAIN_NAME]"
click at [285, 218] on div "Password*" at bounding box center [364, 212] width 236 height 40
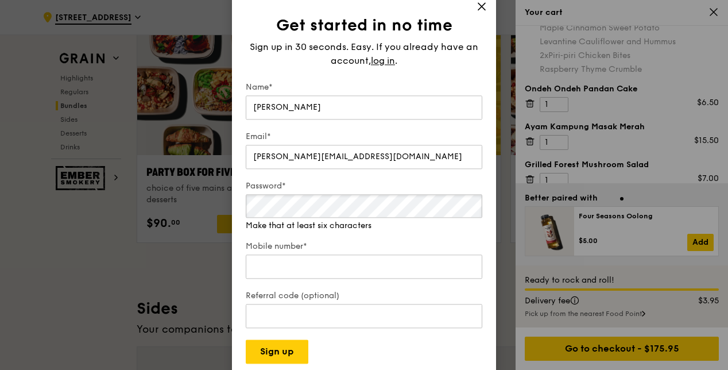
scroll to position [2361, 0]
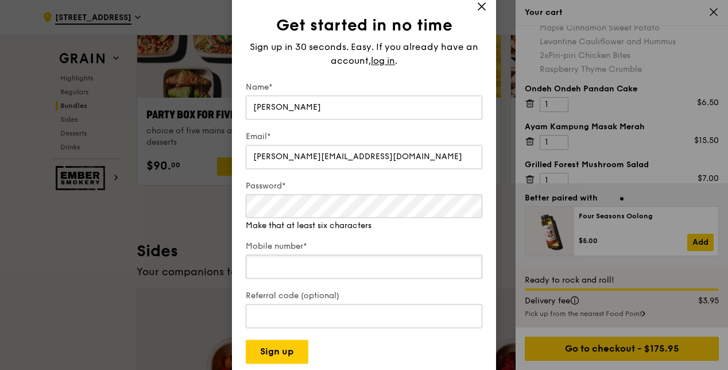
click at [290, 263] on input "Mobile number*" at bounding box center [364, 267] width 236 height 24
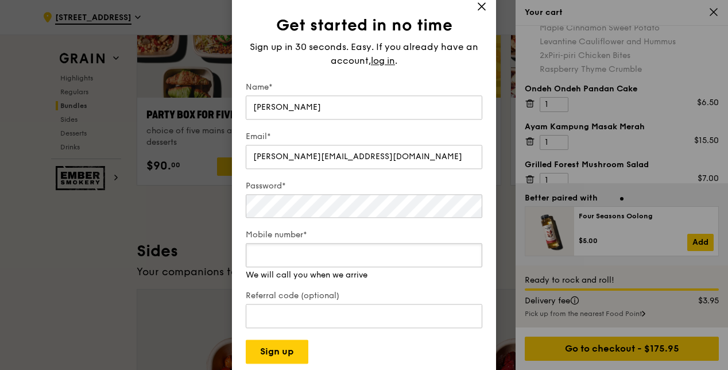
type input "96154525"
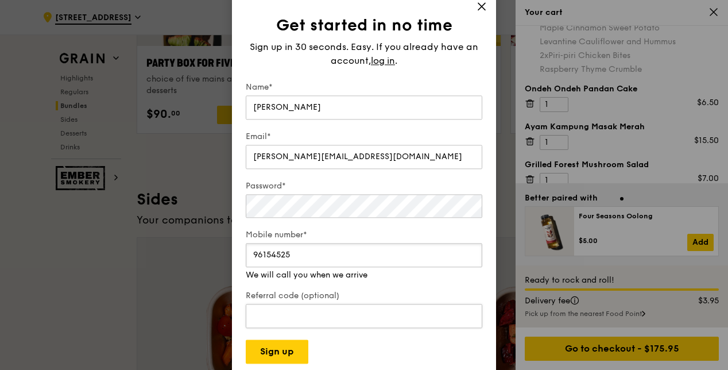
scroll to position [2475, 0]
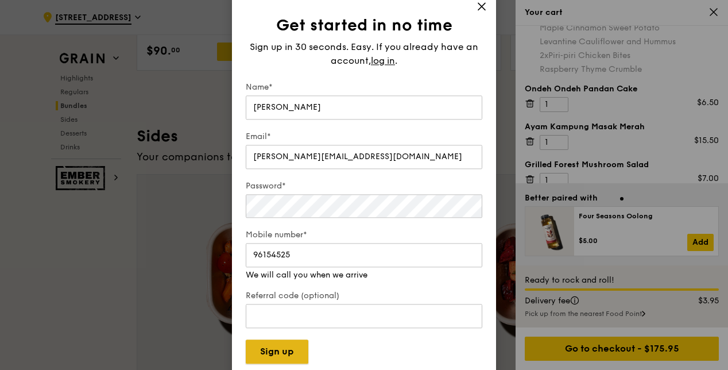
click at [290, 352] on button "Sign up" at bounding box center [277, 352] width 63 height 24
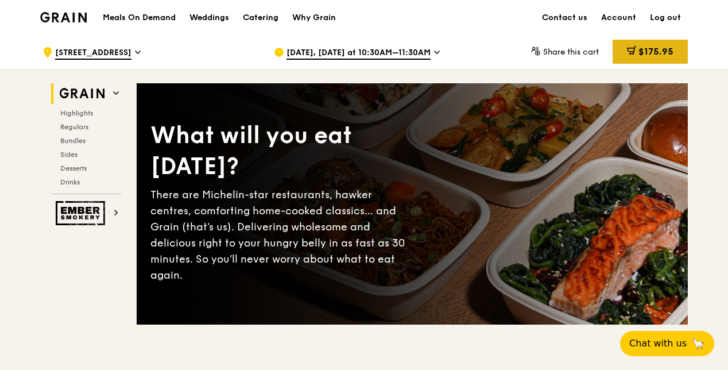
click at [654, 54] on span "$175.95" at bounding box center [655, 51] width 35 height 11
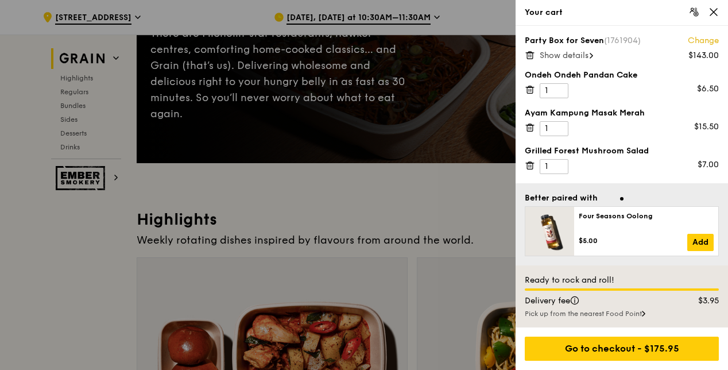
scroll to position [172, 0]
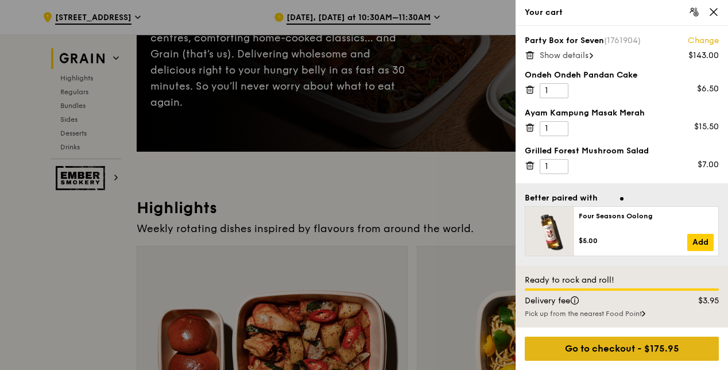
click at [584, 346] on div "Go to checkout - $175.95" at bounding box center [622, 348] width 194 height 24
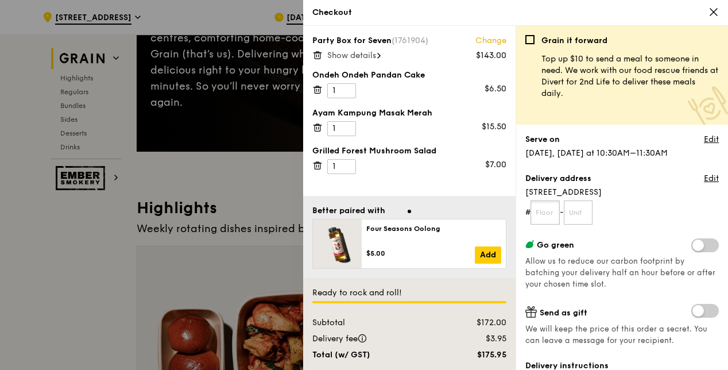
click at [551, 214] on input "text" at bounding box center [544, 212] width 29 height 24
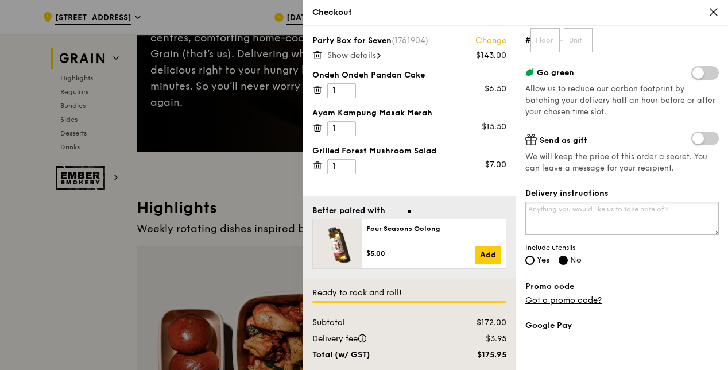
click at [592, 222] on textarea "Delivery instructions" at bounding box center [621, 217] width 193 height 33
type textarea "l"
type textarea "Pls call 96154525"
click at [530, 256] on input "Yes" at bounding box center [529, 259] width 9 height 9
radio input "true"
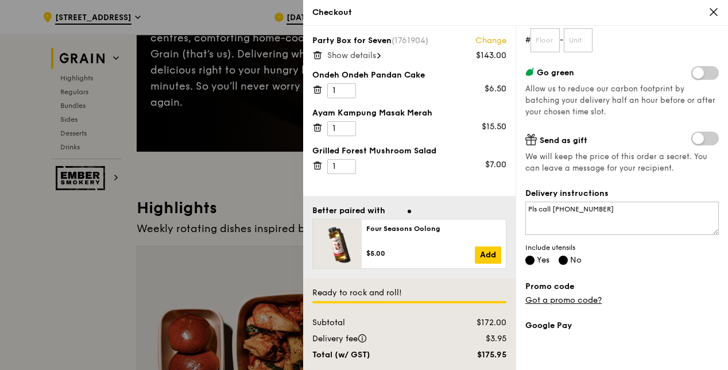
radio input "false"
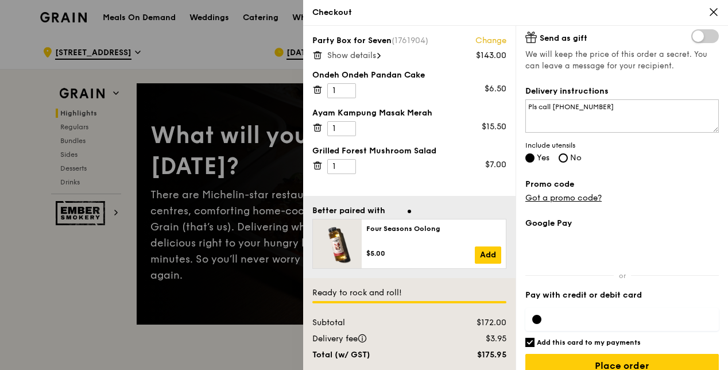
scroll to position [290, 0]
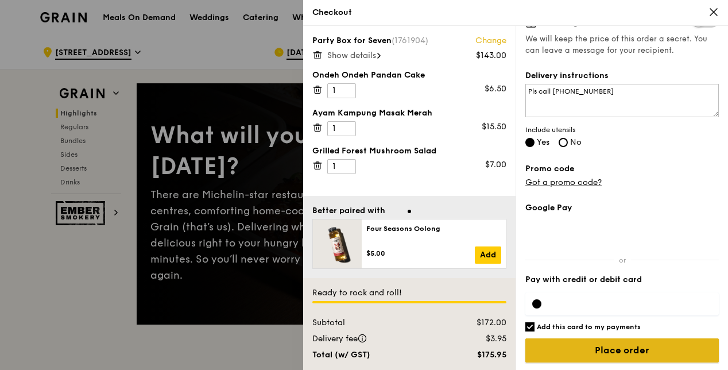
click at [592, 354] on input "Place order" at bounding box center [621, 350] width 193 height 24
click at [618, 345] on input "Place order" at bounding box center [621, 350] width 193 height 24
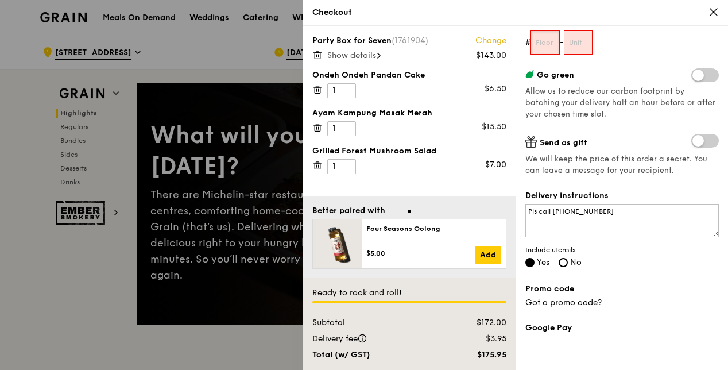
click at [545, 41] on input "text" at bounding box center [544, 42] width 29 height 24
type input "01"
click at [576, 39] on input "text" at bounding box center [578, 42] width 29 height 24
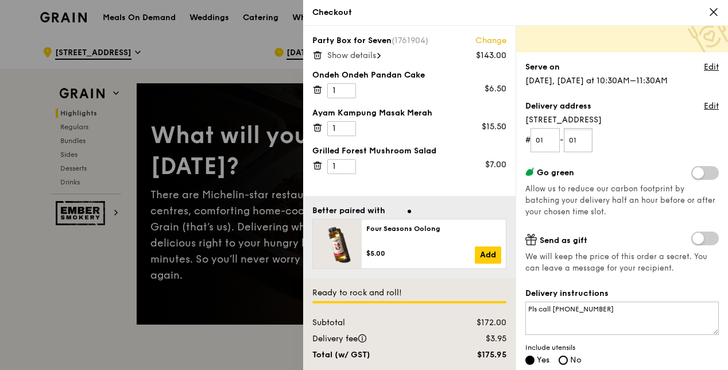
scroll to position [79, 0]
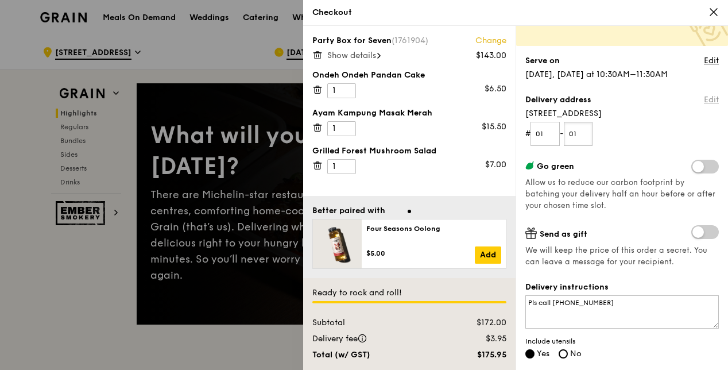
type input "01"
click at [704, 99] on link "Edit" at bounding box center [711, 99] width 15 height 11
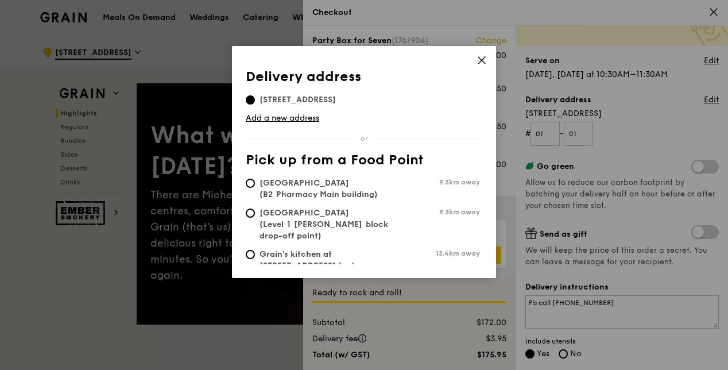
click at [479, 61] on icon at bounding box center [481, 60] width 10 height 10
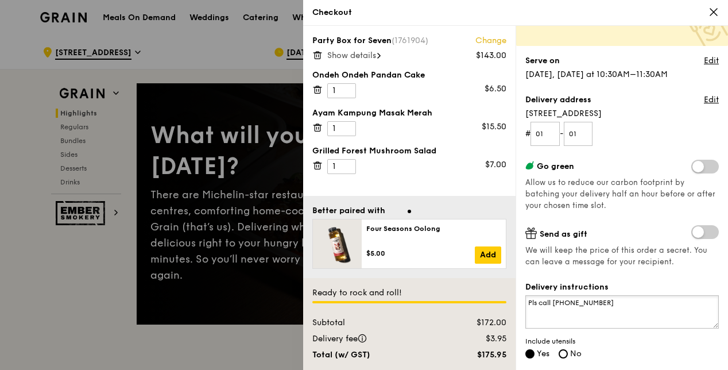
click at [602, 305] on textarea "Pls call 96154525" at bounding box center [621, 311] width 193 height 33
type textarea "Pls call 96154525- Symrise Pte Ltd"
click at [704, 99] on link "Edit" at bounding box center [711, 99] width 15 height 11
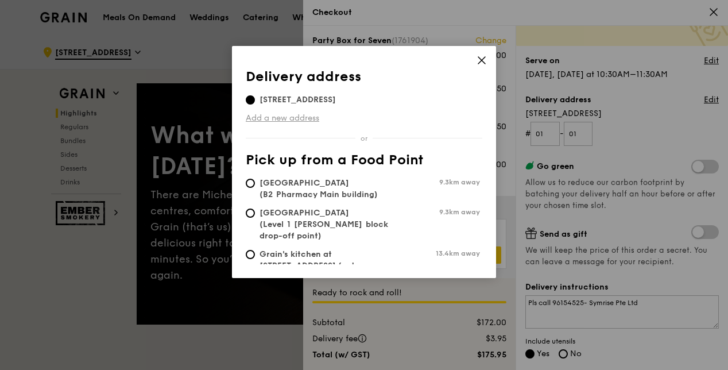
click at [293, 116] on link "Add a new address" at bounding box center [364, 117] width 236 height 11
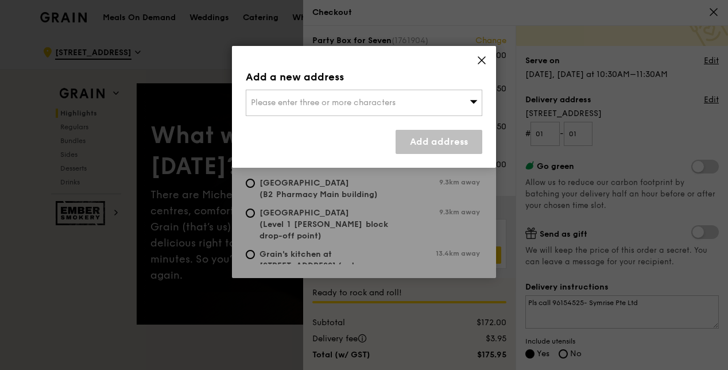
click at [292, 106] on span "Please enter three or more characters" at bounding box center [323, 103] width 145 height 10
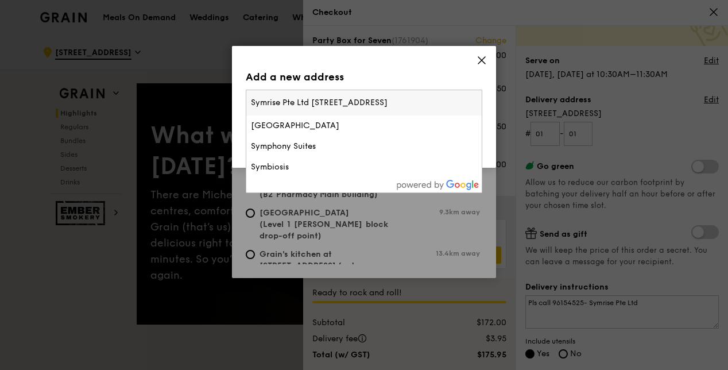
type input "Symrise Pte Ltd 190 Pandan Loop"
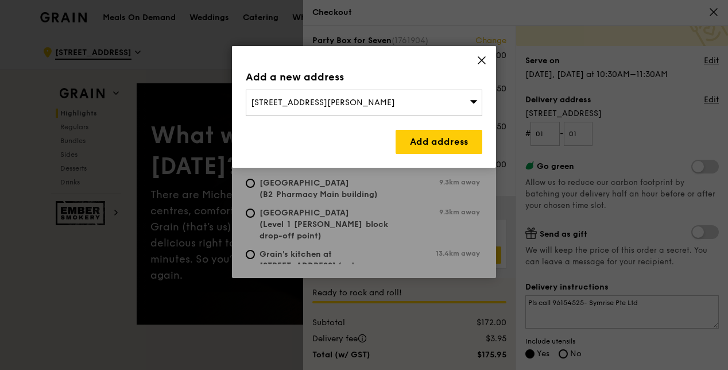
click at [428, 107] on div "37 Hume Avenue, Singapore 598736" at bounding box center [364, 103] width 236 height 26
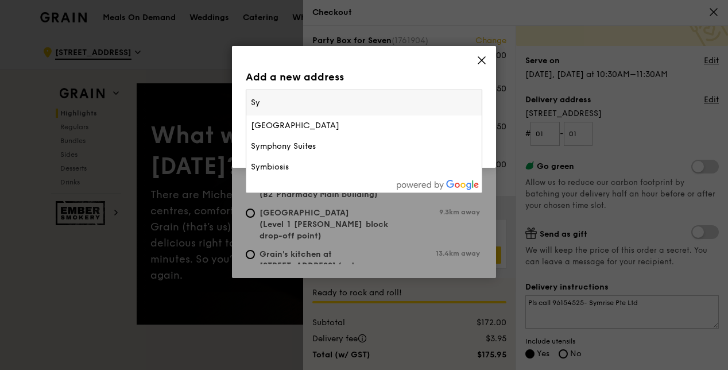
type input "S"
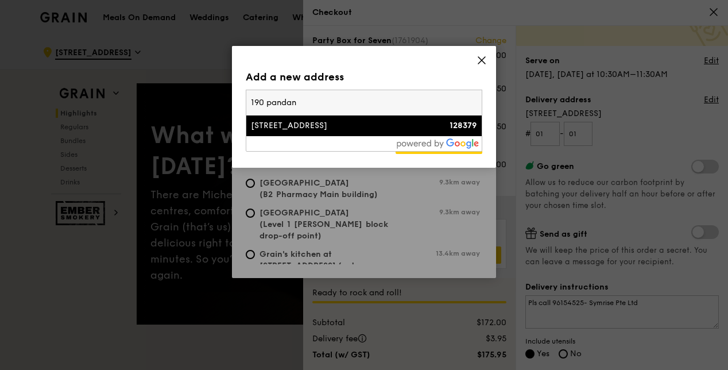
type input "190 pandan"
click at [362, 123] on div "[STREET_ADDRESS]" at bounding box center [336, 125] width 170 height 11
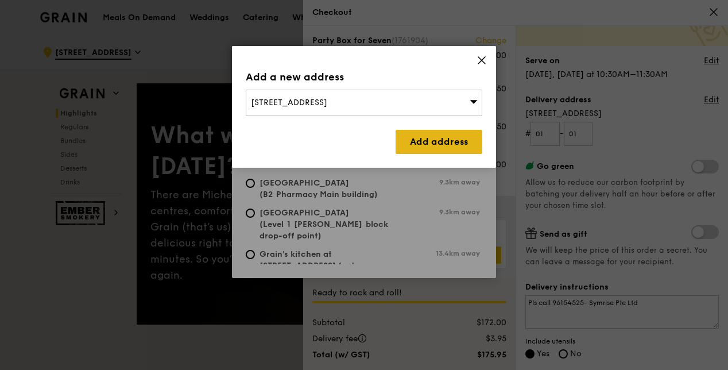
click at [420, 139] on link "Add address" at bounding box center [438, 142] width 87 height 24
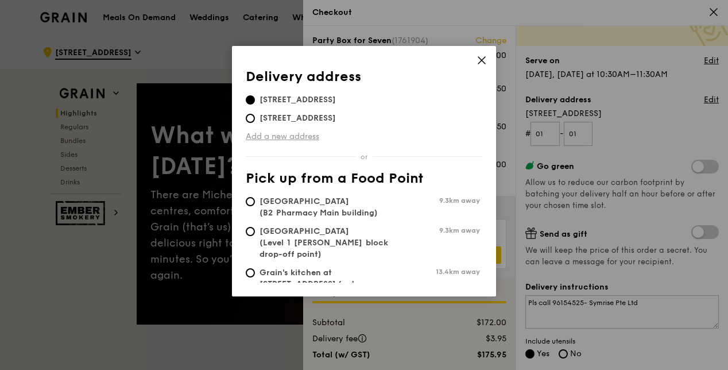
click at [292, 136] on link "Add a new address" at bounding box center [364, 136] width 236 height 11
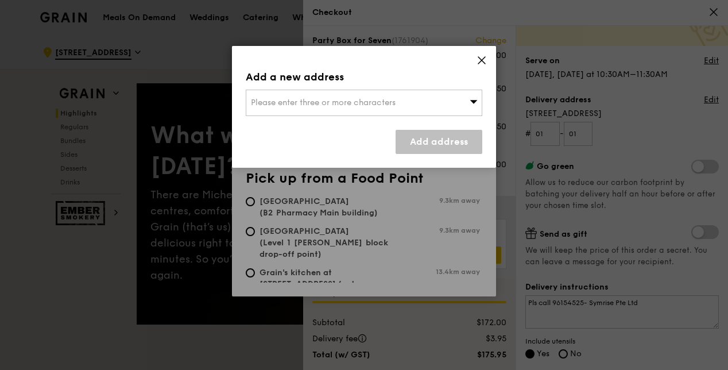
click at [278, 101] on span "Please enter three or more characters" at bounding box center [323, 103] width 145 height 10
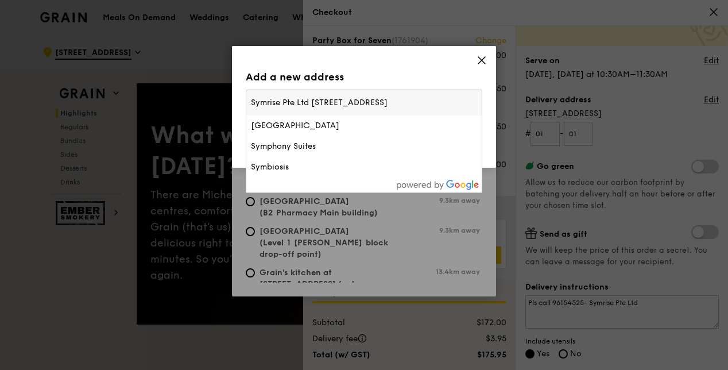
type input "Symrise Pte Ltd 190 Pandan Loop 128378"
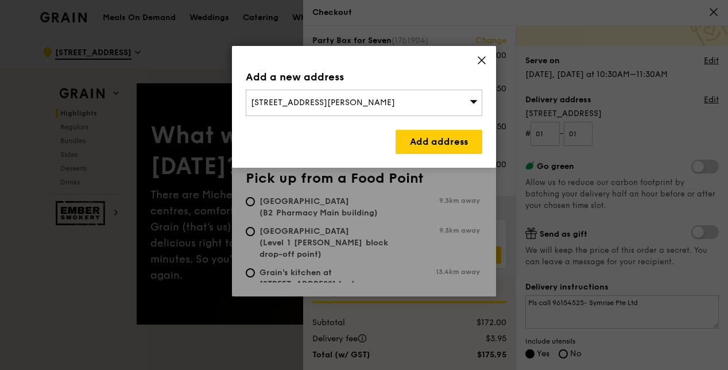
click at [483, 61] on icon at bounding box center [481, 60] width 7 height 7
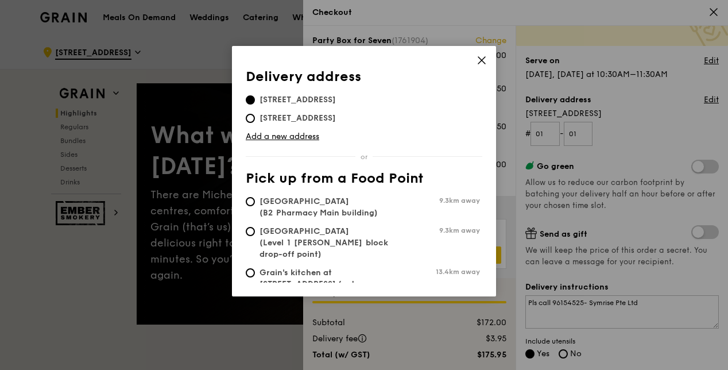
click at [612, 118] on div "Delivery address Pick up from a Food Point Delivery address 190 Pandan Loop, 12…" at bounding box center [364, 185] width 728 height 370
click at [478, 65] on icon at bounding box center [481, 60] width 10 height 10
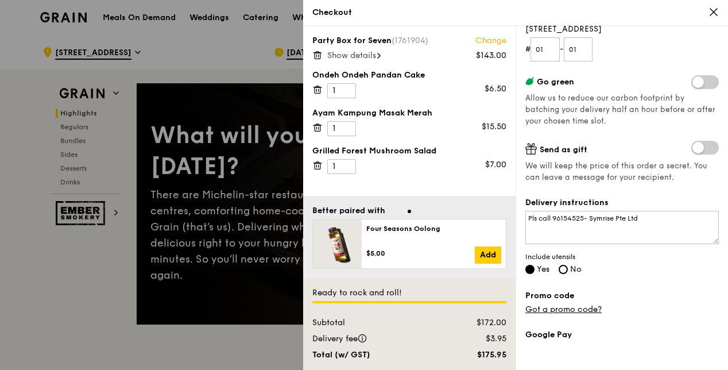
scroll to position [290, 0]
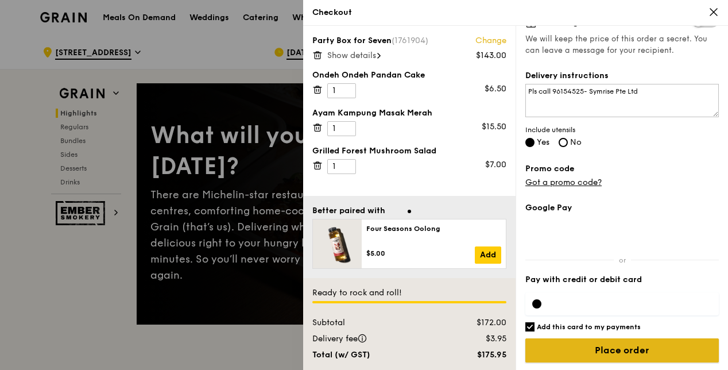
click at [643, 349] on input "Place order" at bounding box center [621, 350] width 193 height 24
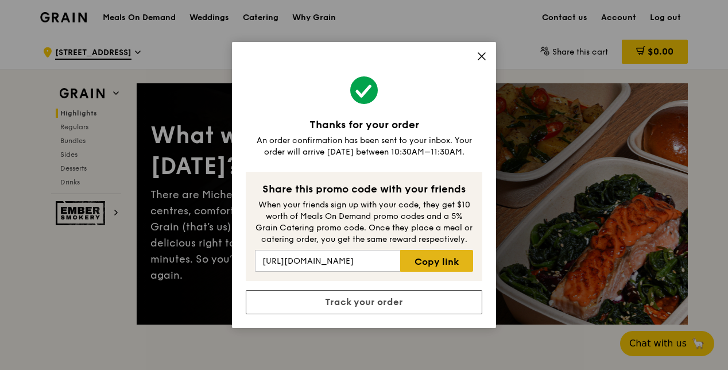
click at [451, 259] on link "Copy link" at bounding box center [436, 261] width 73 height 22
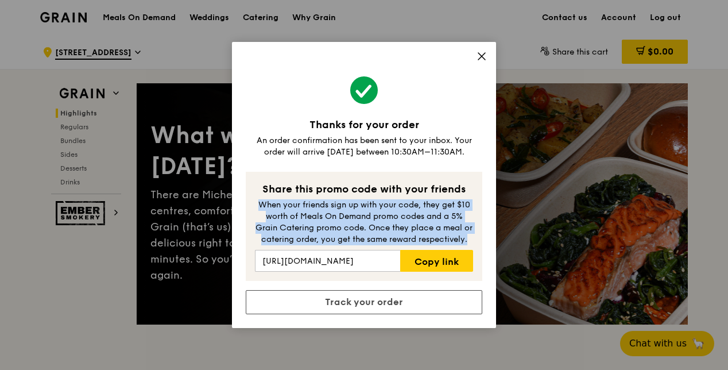
drag, startPoint x: 255, startPoint y: 204, endPoint x: 478, endPoint y: 245, distance: 226.9
click at [478, 245] on div "Share this promo code with your friends When your friends sign up with your cod…" at bounding box center [364, 226] width 236 height 109
copy div "When your friends sign up with your code, they get $10 worth of Meals On Demand…"
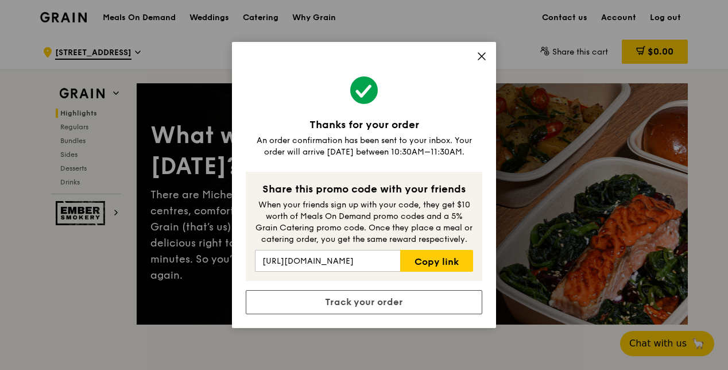
click at [479, 56] on icon at bounding box center [481, 56] width 10 height 10
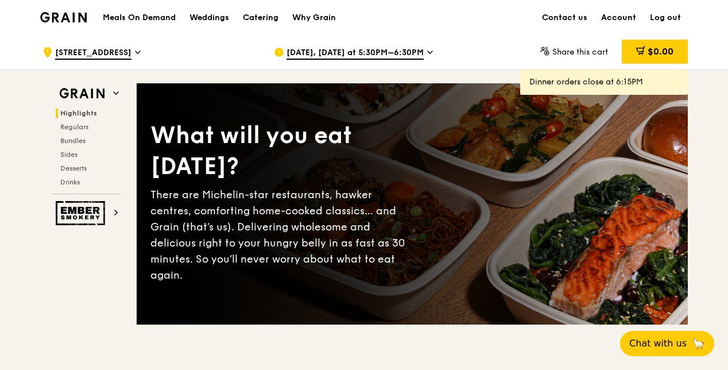
click at [630, 17] on link "Account" at bounding box center [618, 18] width 49 height 34
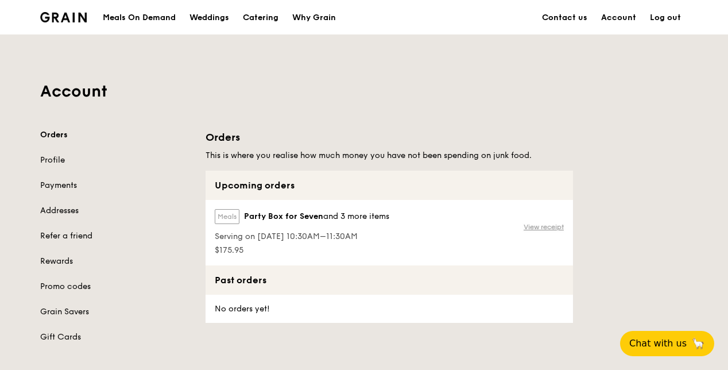
click at [536, 224] on link "View receipt" at bounding box center [543, 226] width 40 height 9
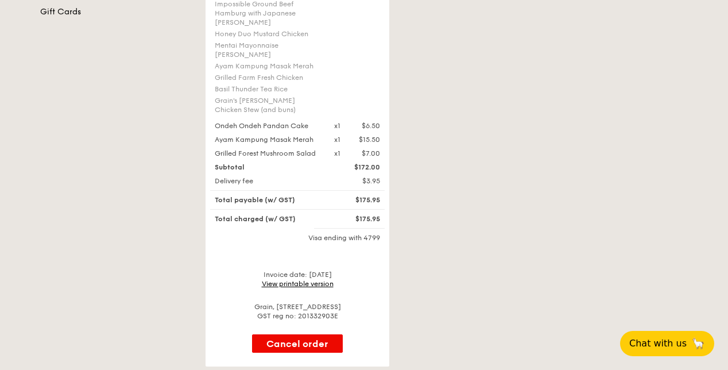
scroll to position [325, 0]
click at [300, 280] on link "View printable version" at bounding box center [298, 284] width 72 height 8
